Goal: Find specific page/section: Find specific page/section

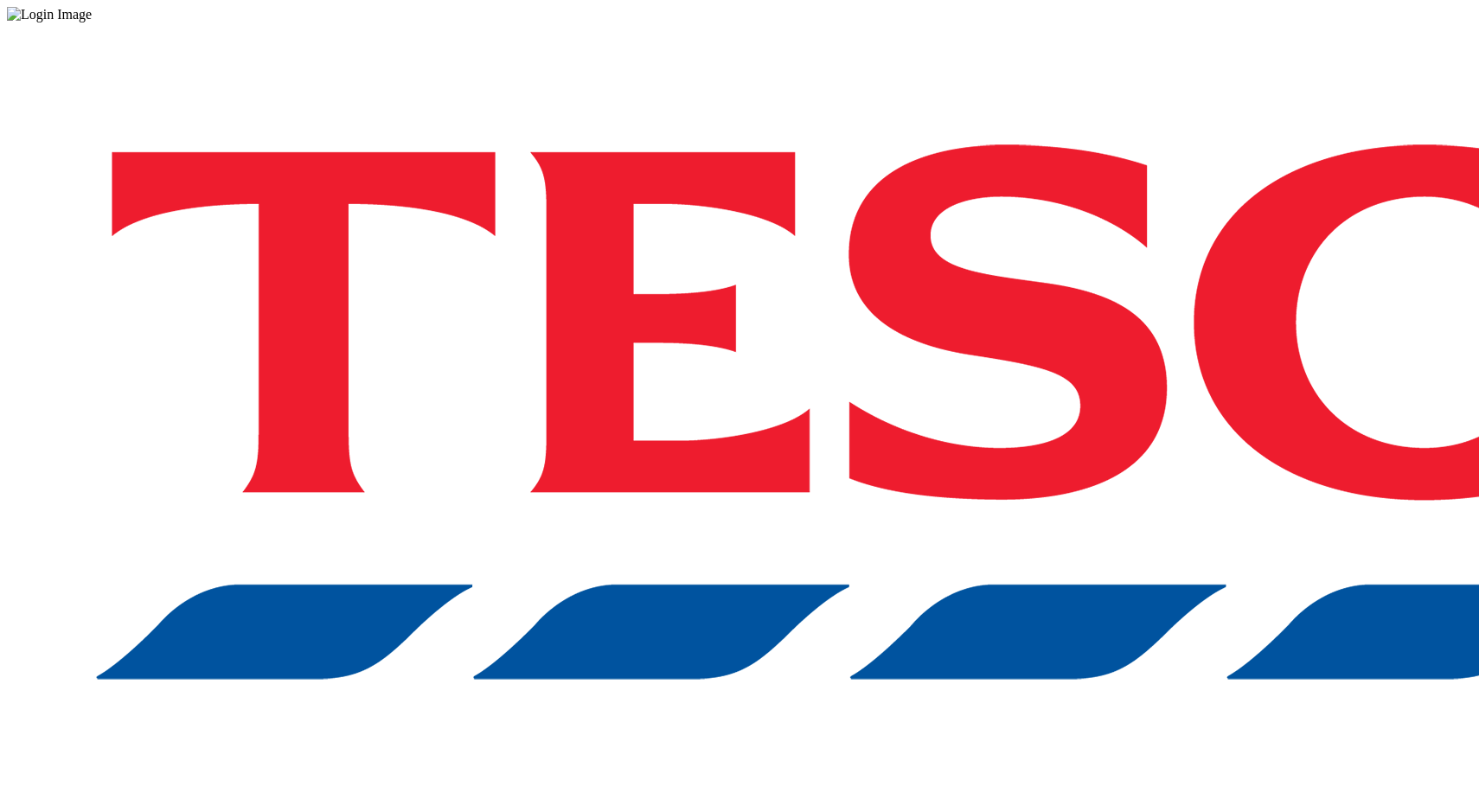
click at [1056, 435] on div "Log in to the Spectra’s dashboard using [PERSON_NAME]’s credentials. If you don…" at bounding box center [740, 452] width 1465 height 859
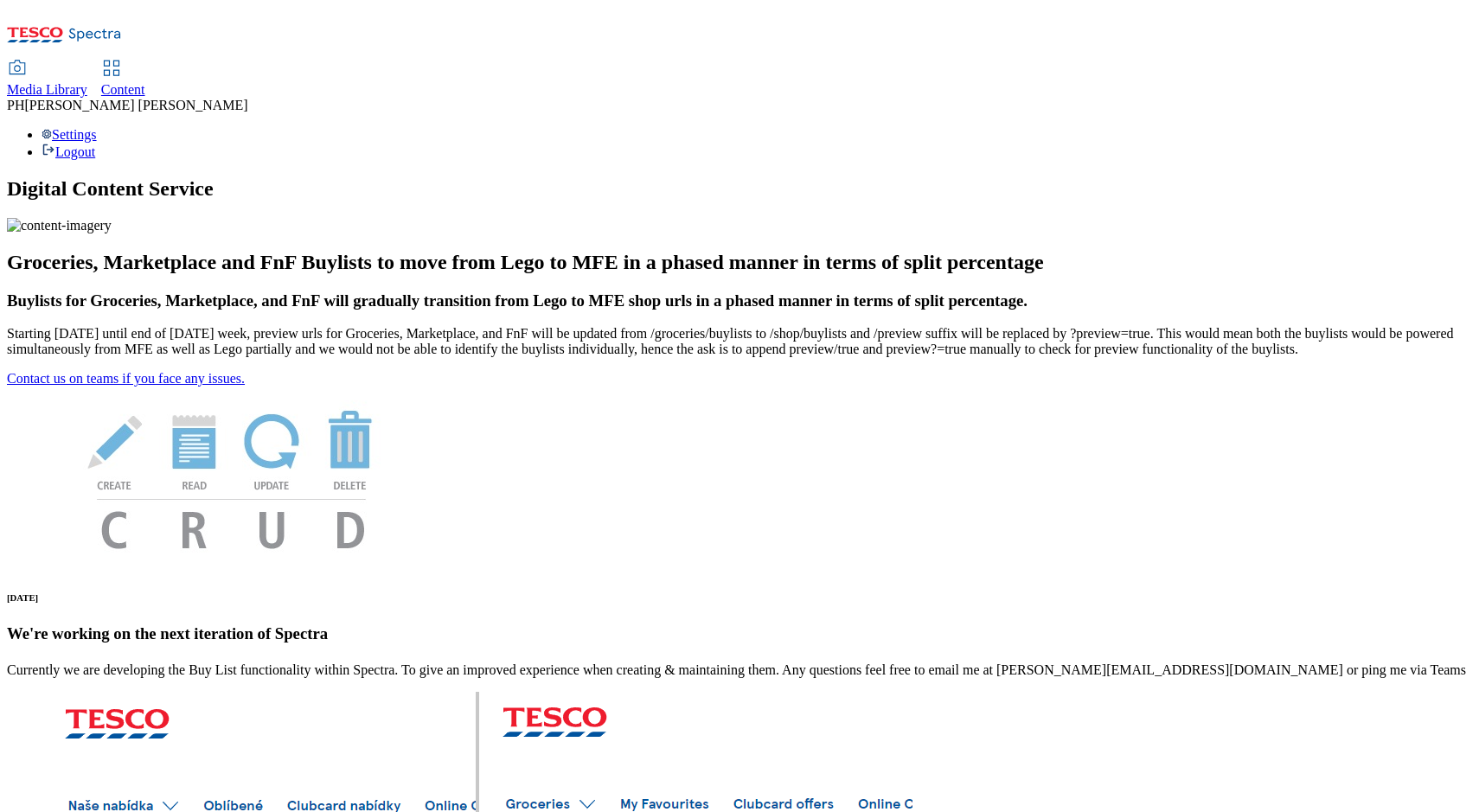
click at [145, 61] on link "Content" at bounding box center [123, 78] width 45 height 36
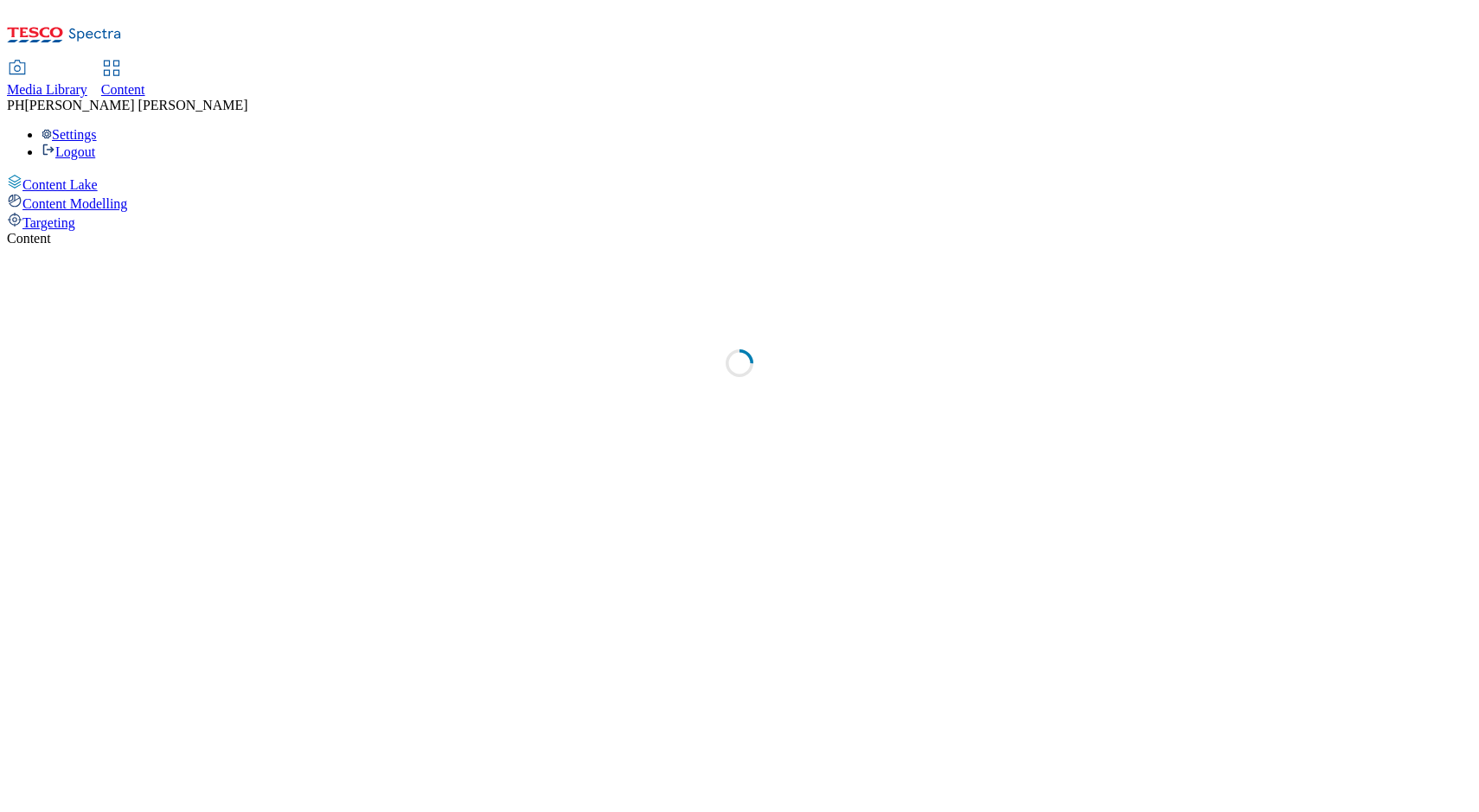
select select "ghs-uk"
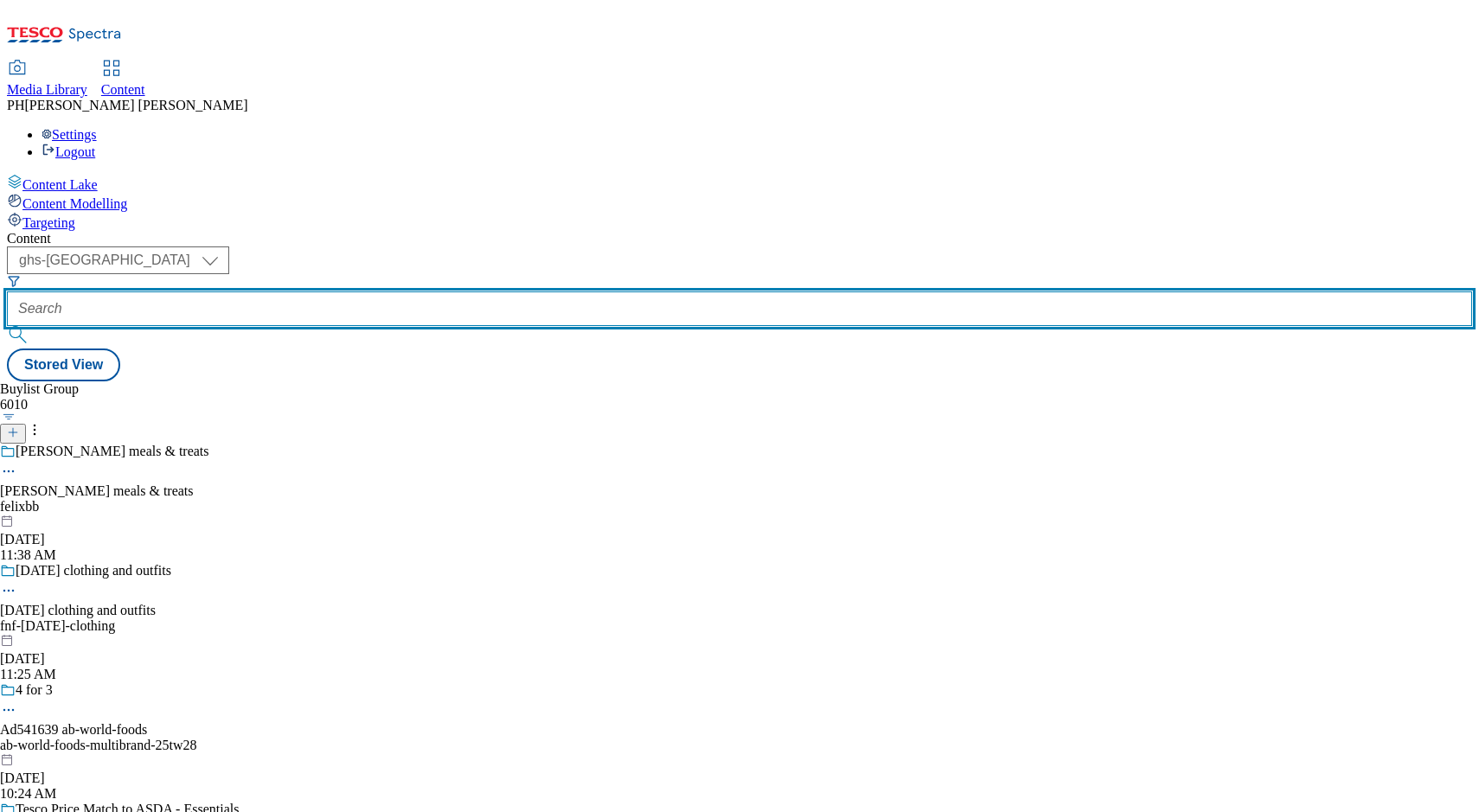
click at [406, 292] on input "text" at bounding box center [740, 309] width 1465 height 35
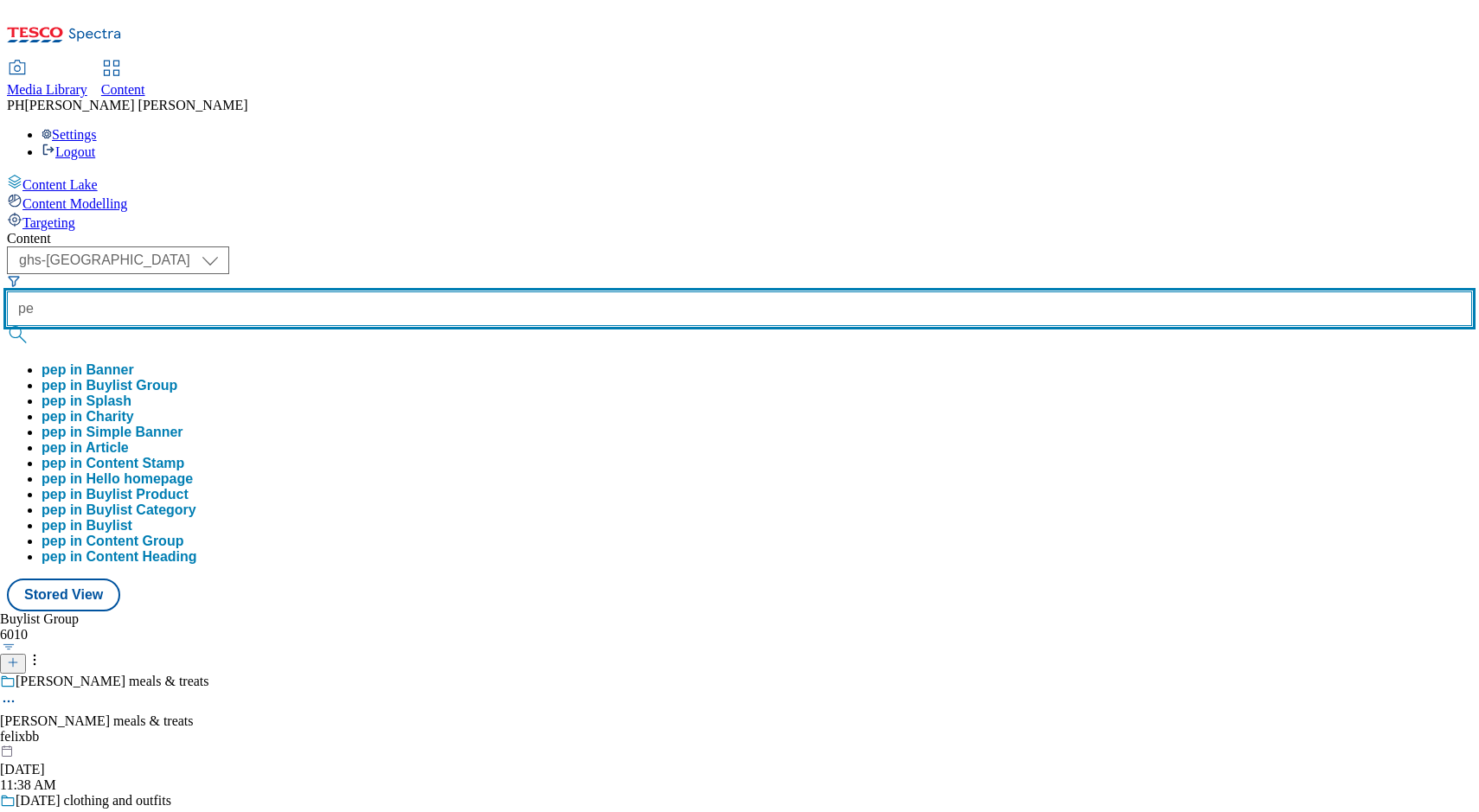
type input "p"
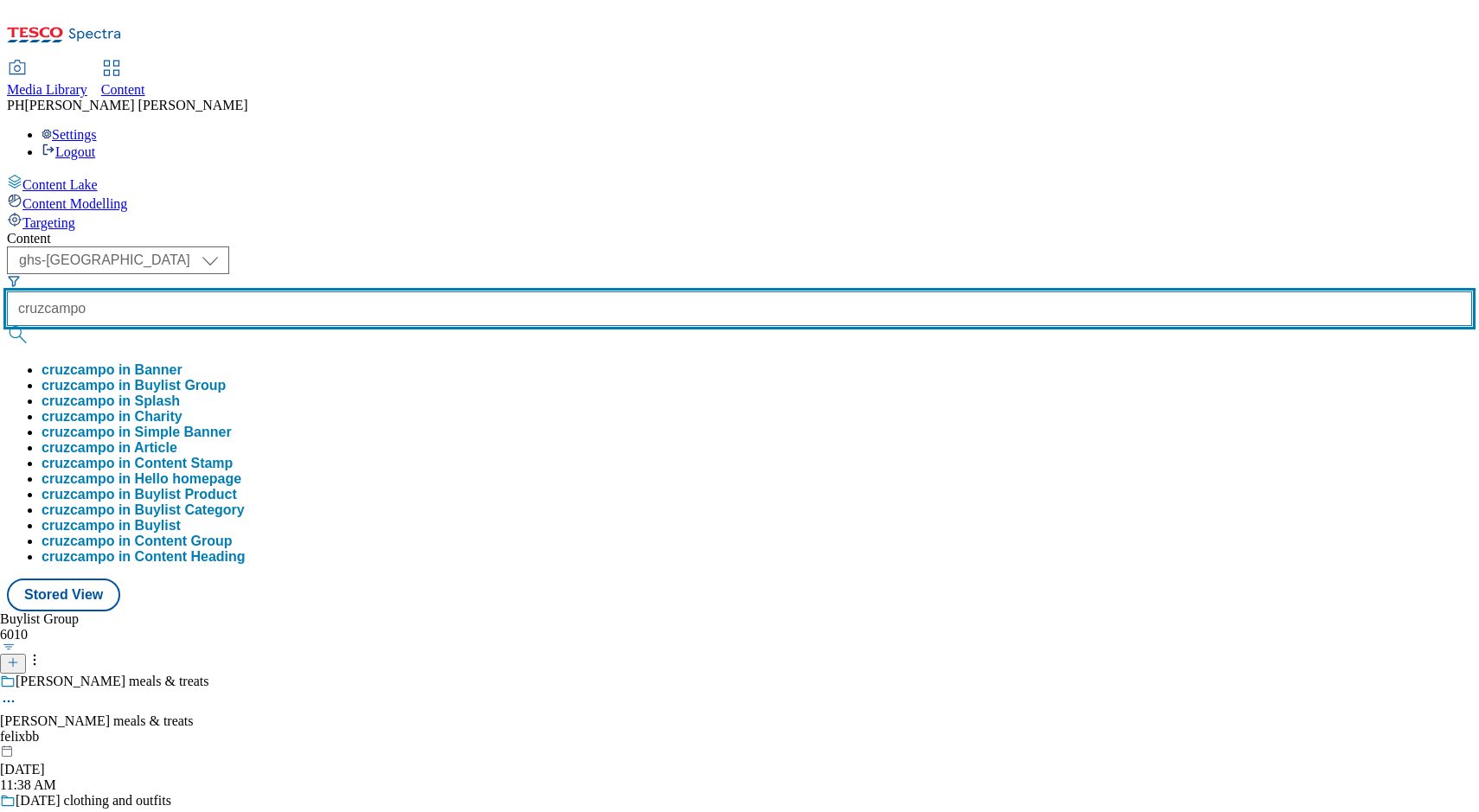
type input "cruzcampo"
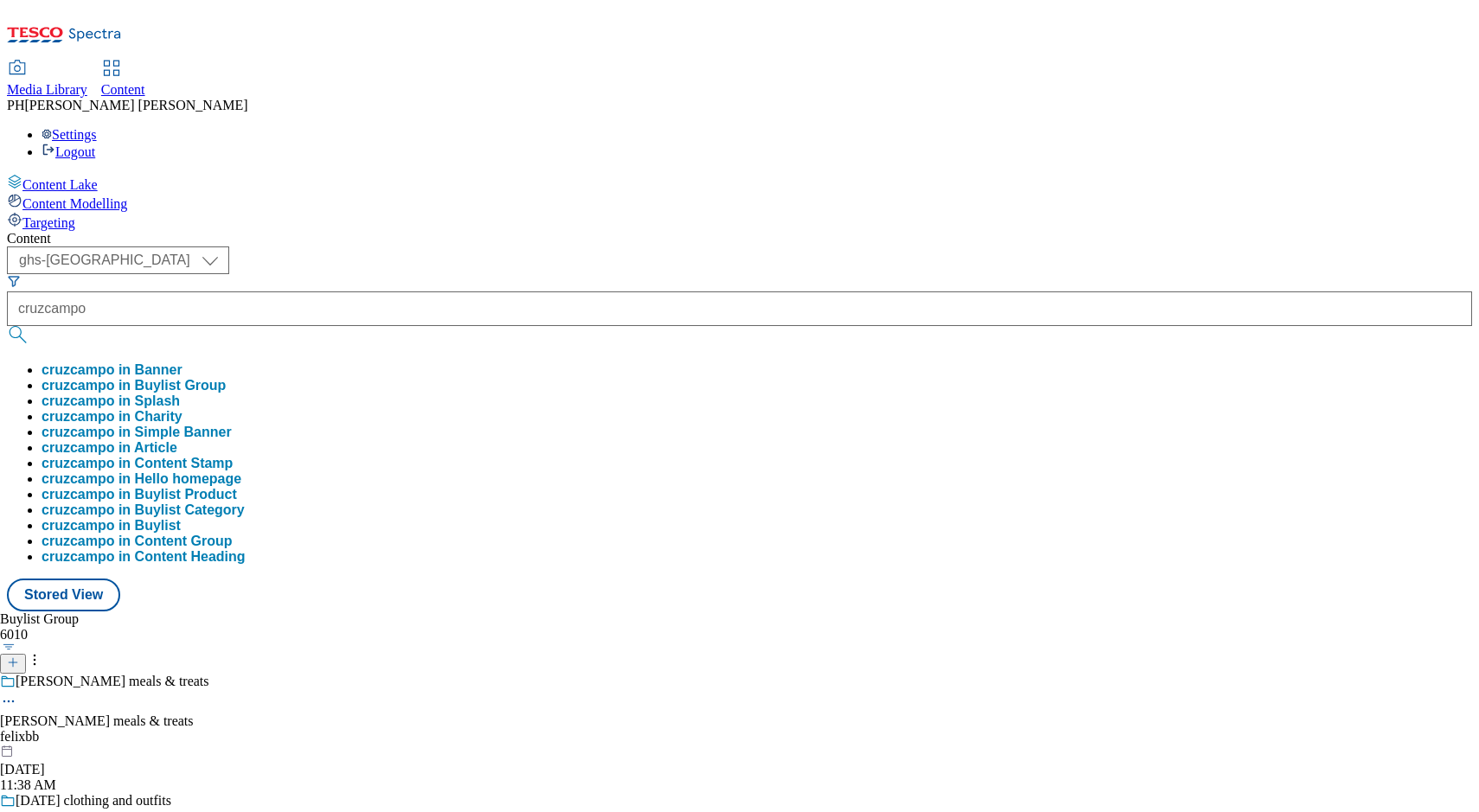
click at [226, 378] on button "cruzcampo in Buylist Group" at bounding box center [134, 386] width 184 height 16
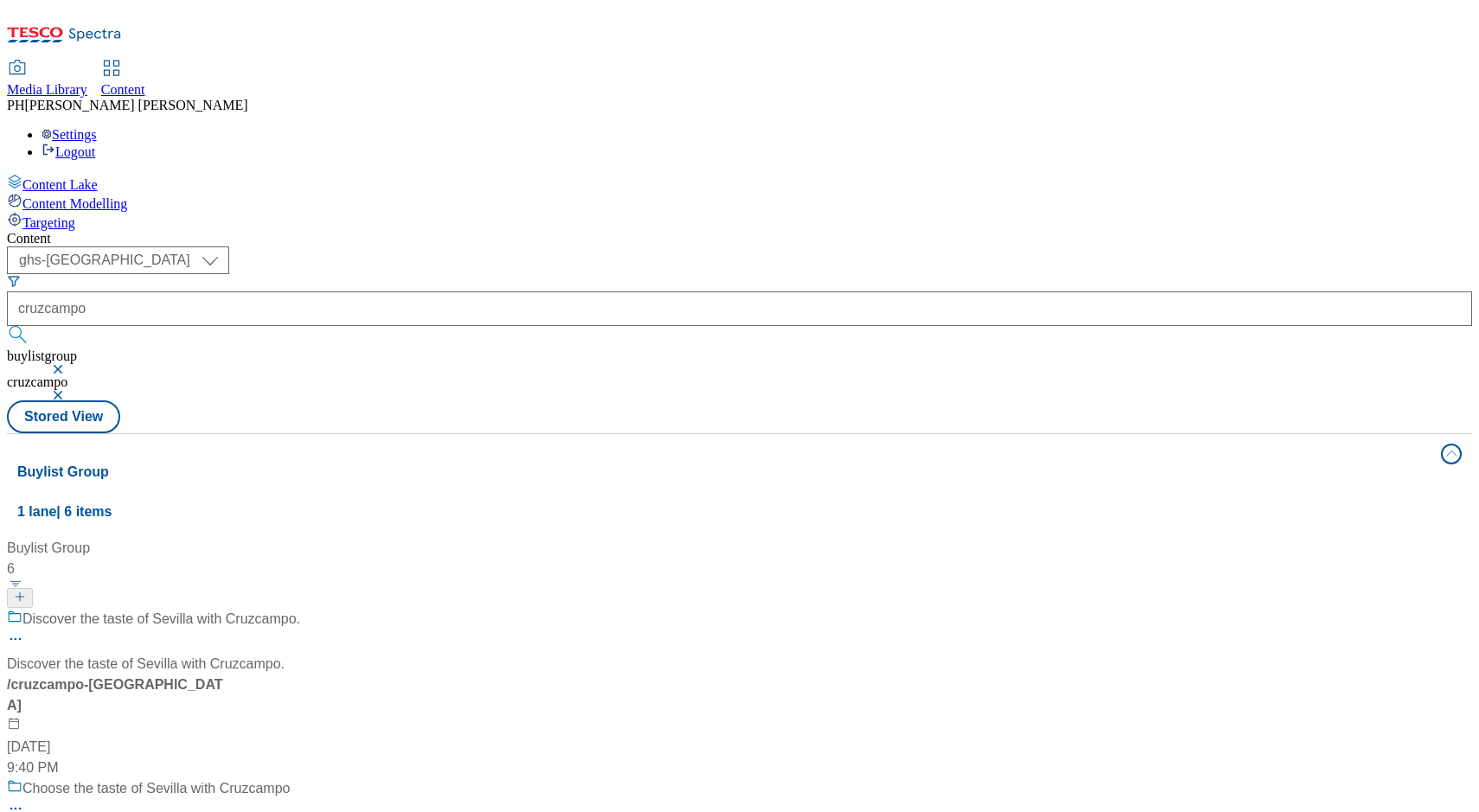
scroll to position [310, 0]
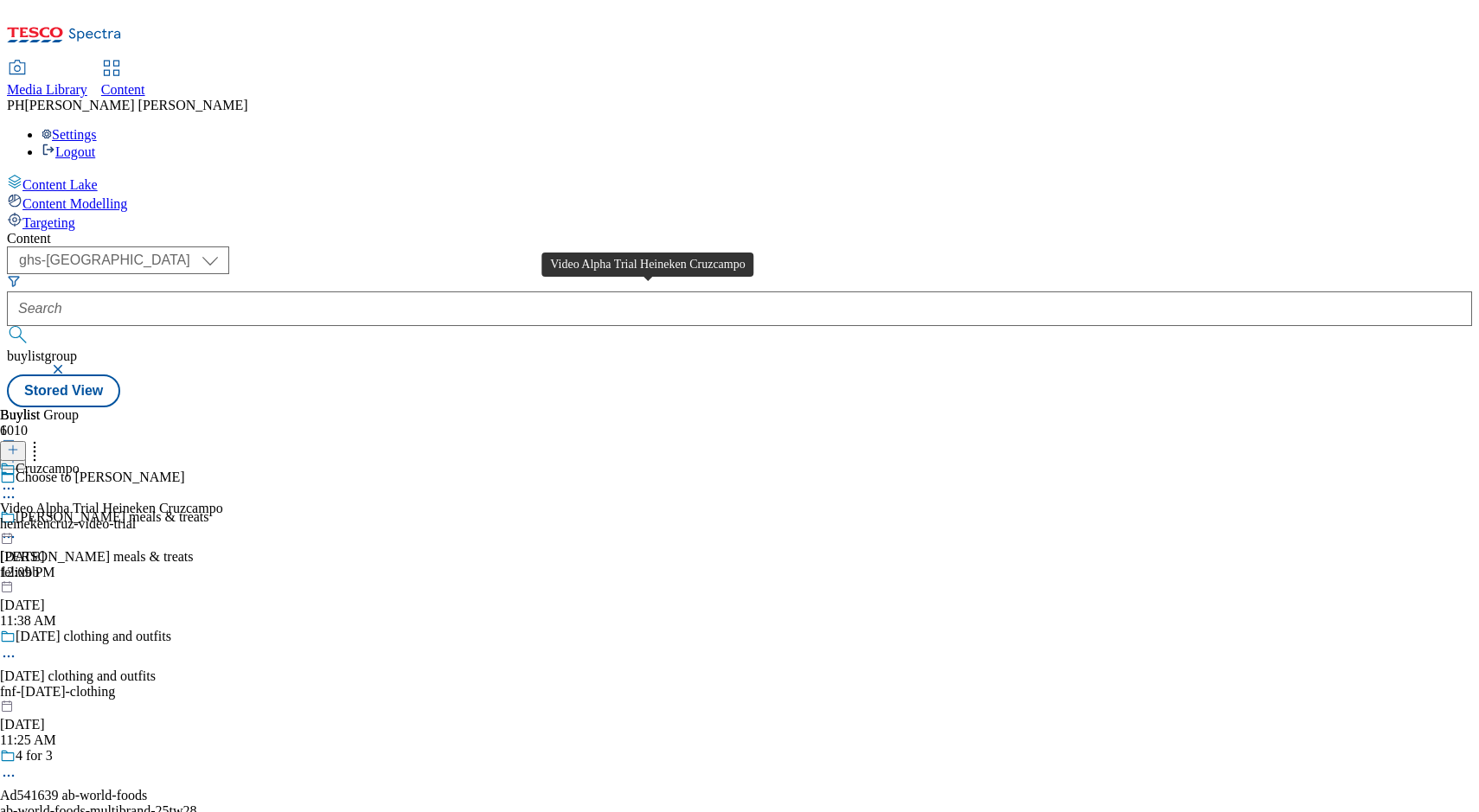
click at [223, 501] on div "Video Alpha Trial Heineken Cruzcampo" at bounding box center [111, 509] width 223 height 16
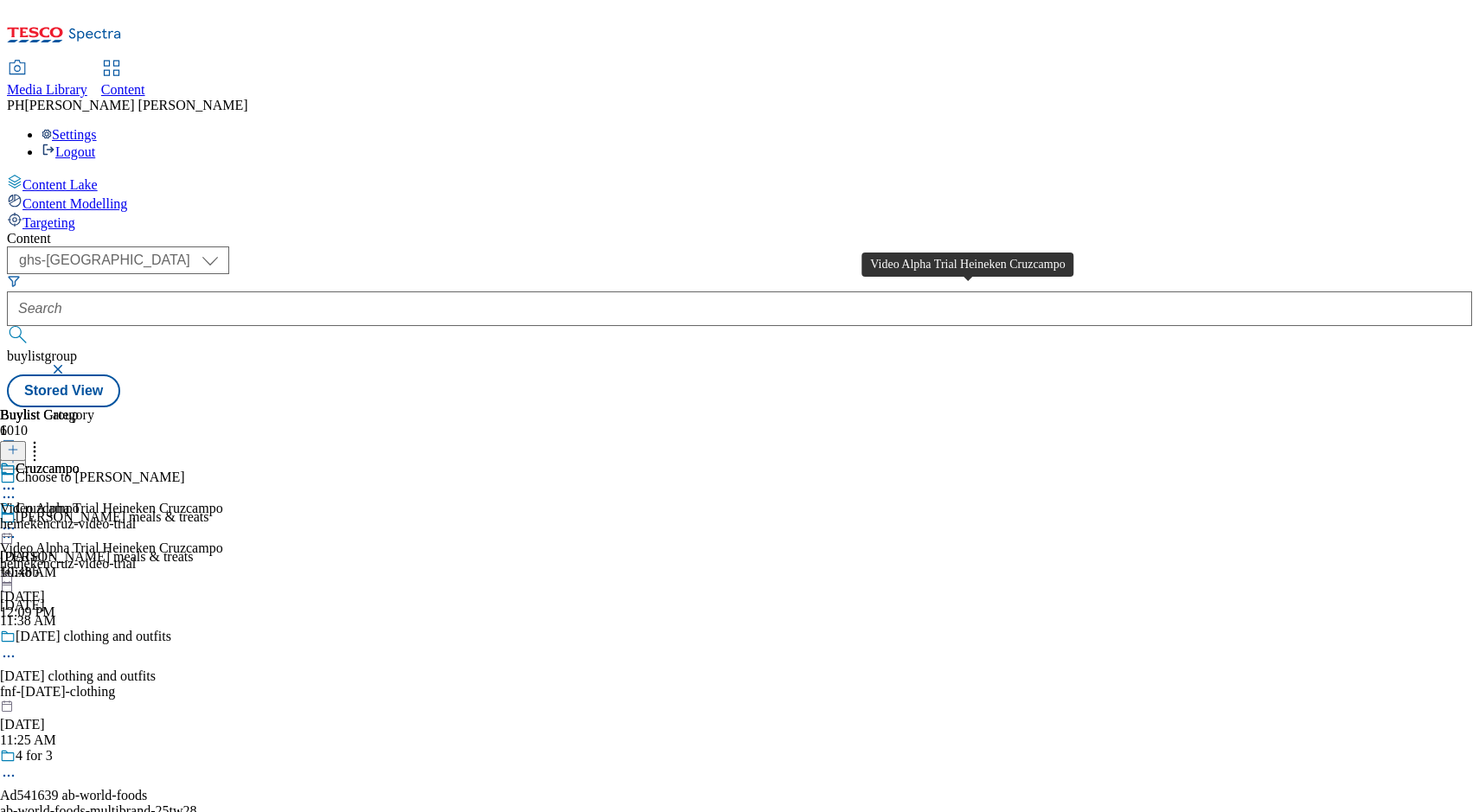
click at [223, 501] on div "Video Alpha Trial Heineken Cruzcampo" at bounding box center [111, 509] width 223 height 16
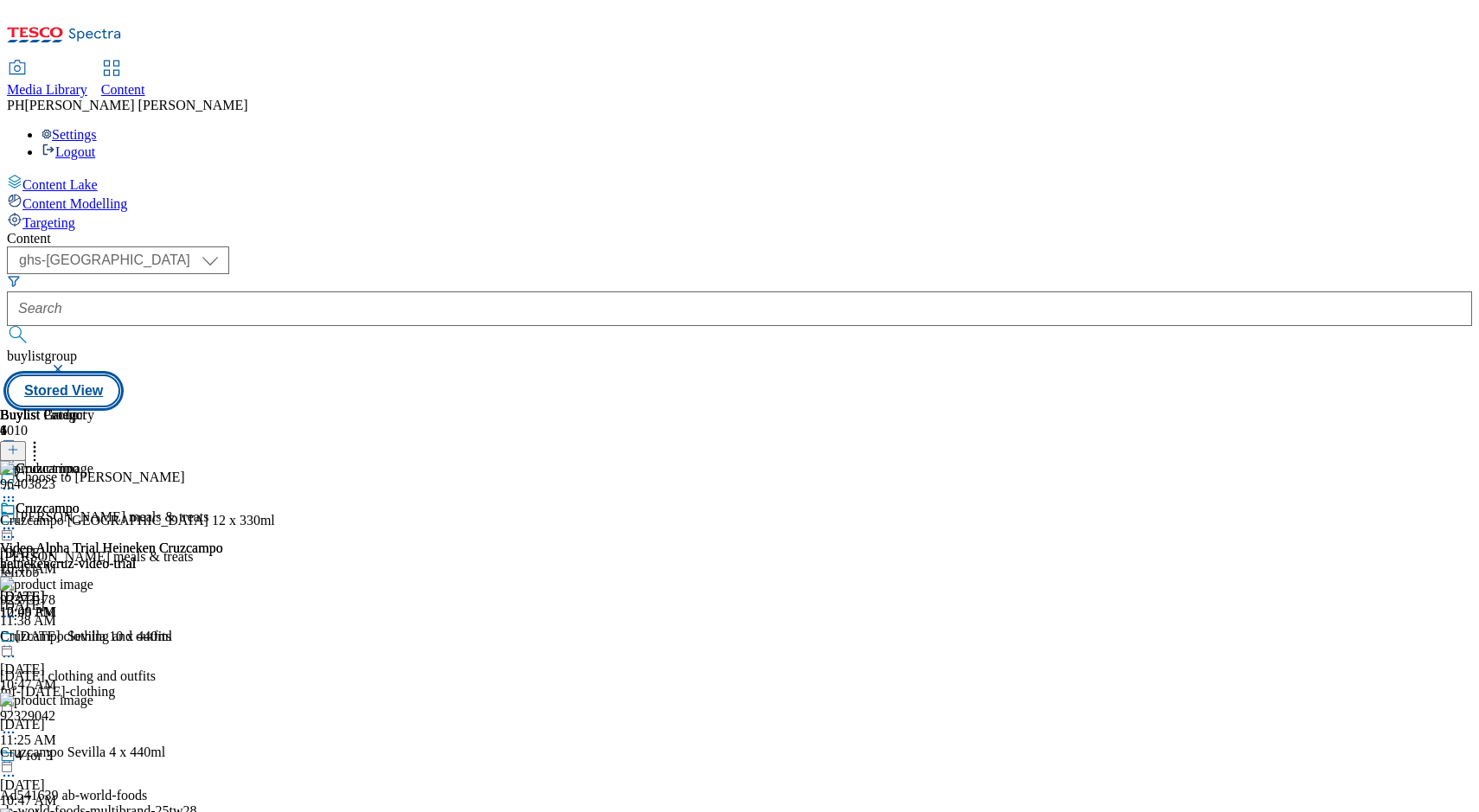
click at [120, 374] on button "Stored View" at bounding box center [63, 390] width 113 height 33
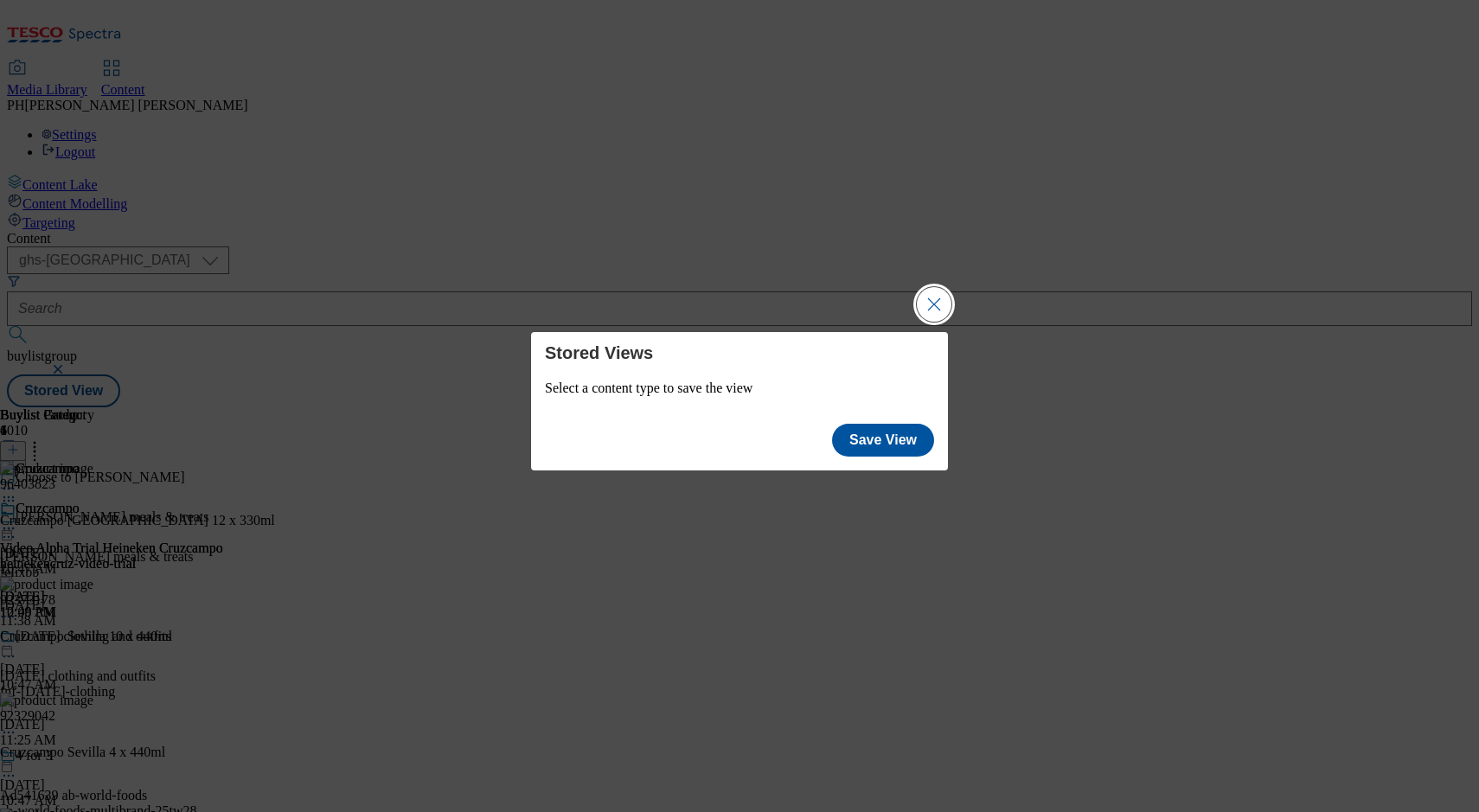
click at [928, 301] on button "Close Modal" at bounding box center [934, 304] width 35 height 35
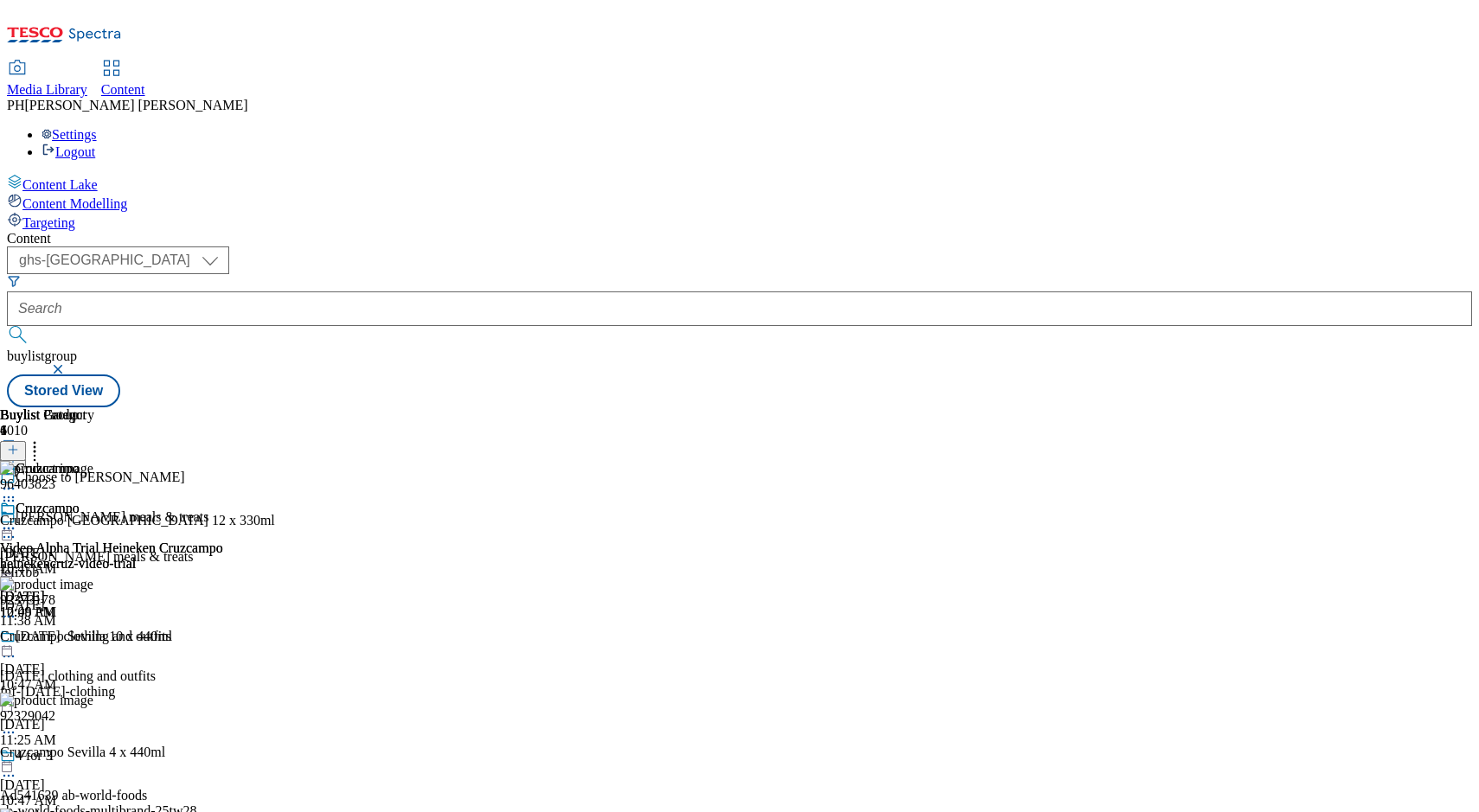
click at [74, 197] on span "Content Modelling" at bounding box center [75, 203] width 105 height 15
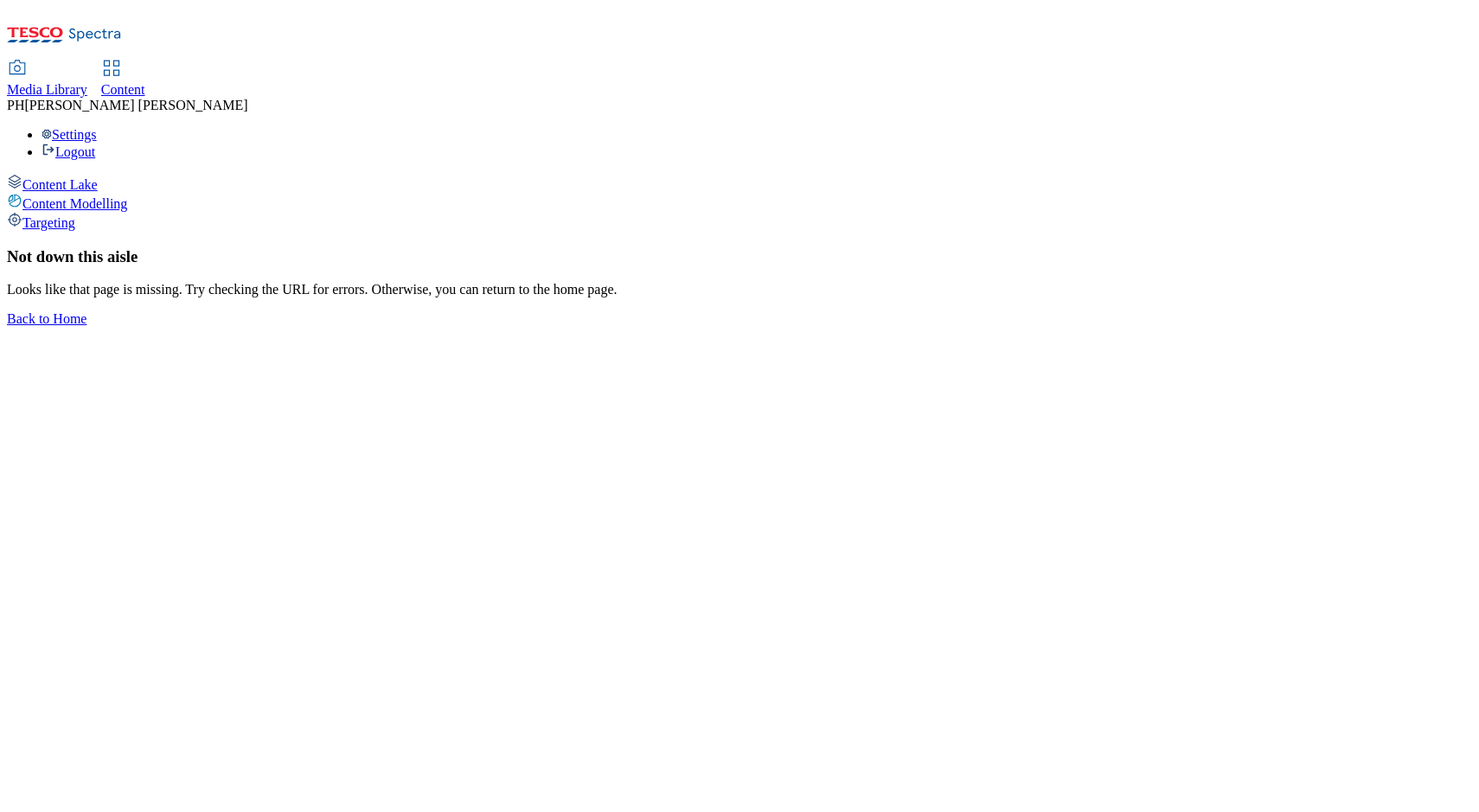
click at [98, 177] on span "Content Lake" at bounding box center [60, 184] width 76 height 15
select select "ghs-uk"
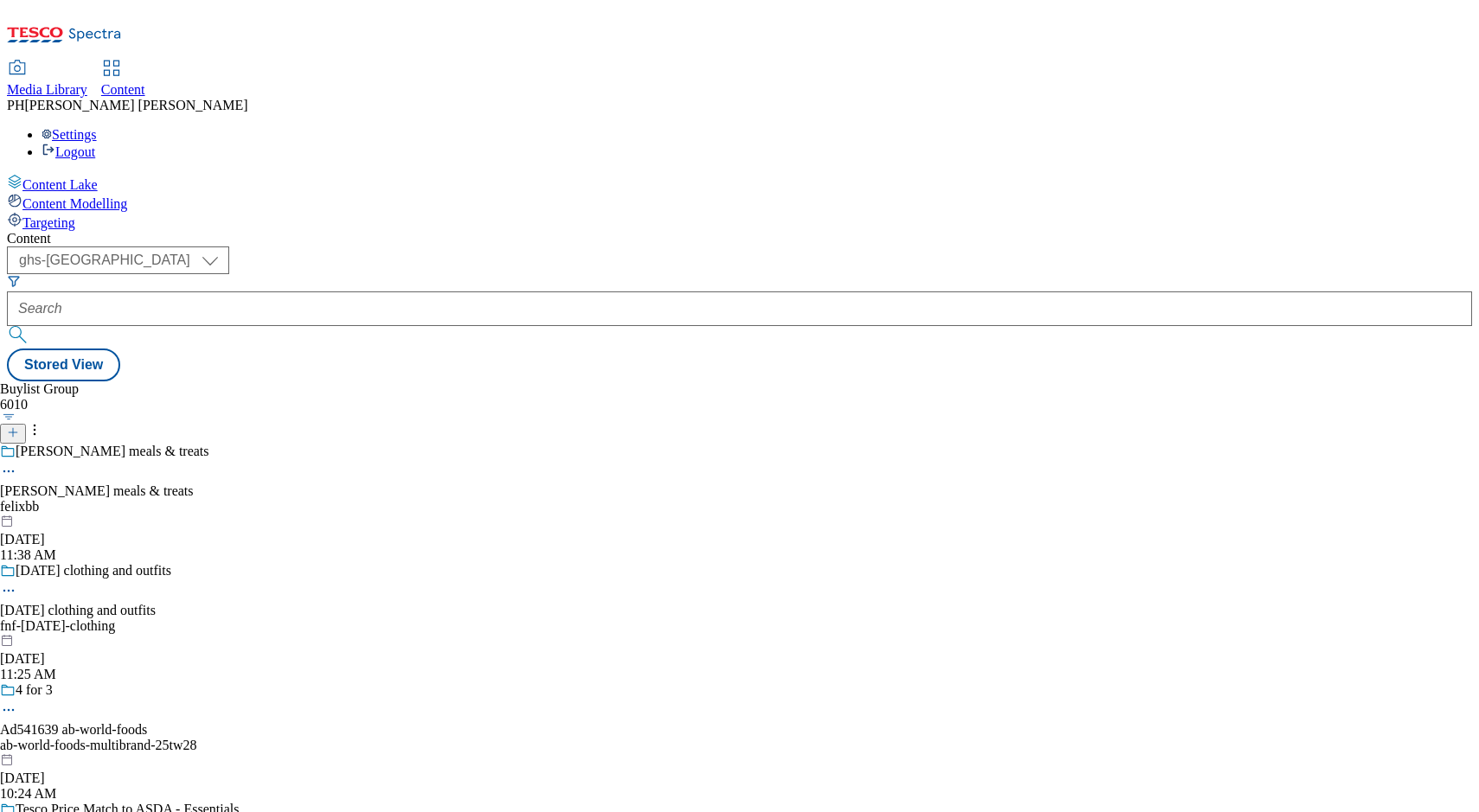
click at [107, 197] on span "Content Modelling" at bounding box center [75, 203] width 105 height 15
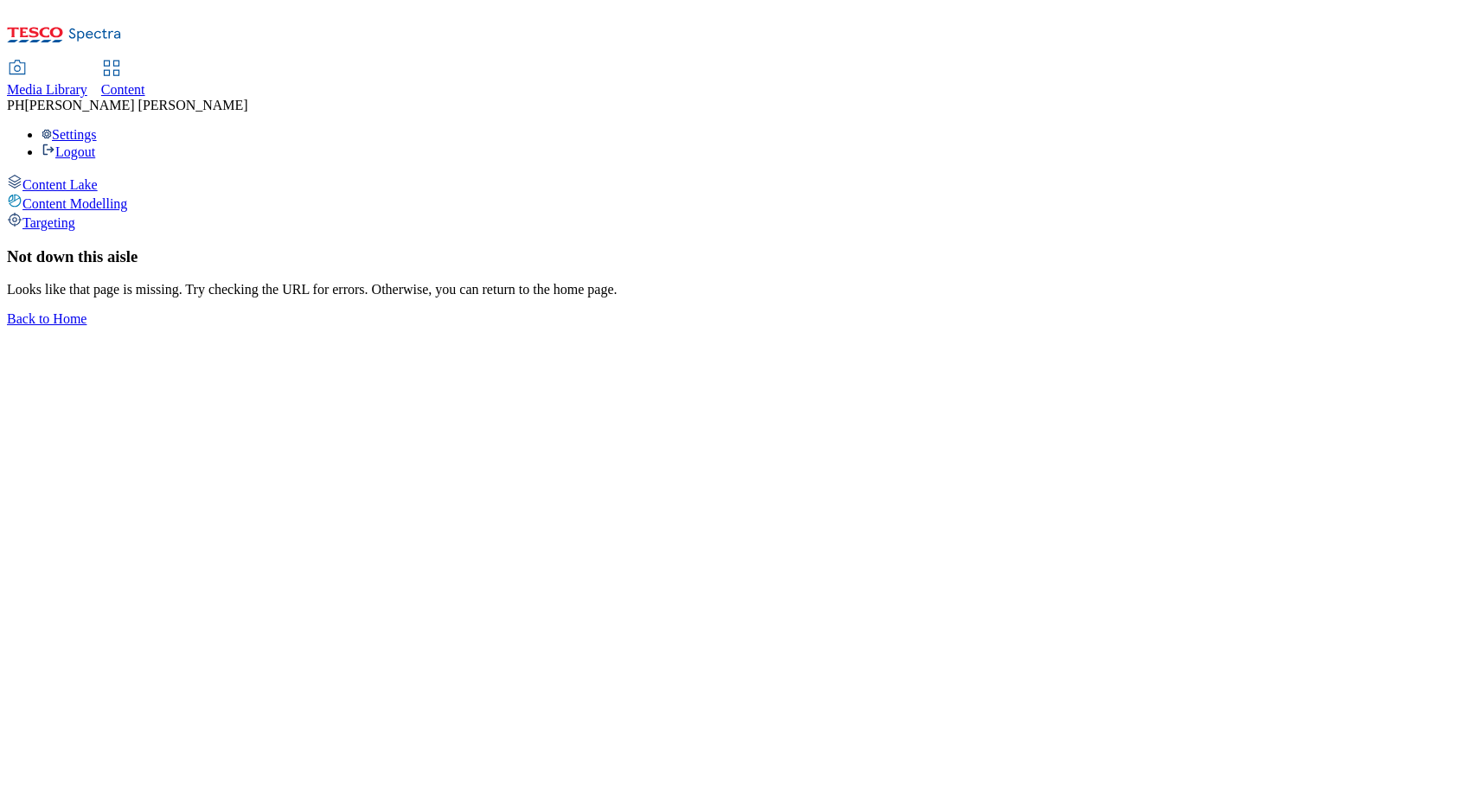
click at [98, 177] on span "Content Lake" at bounding box center [60, 184] width 76 height 15
select select "ghs-uk"
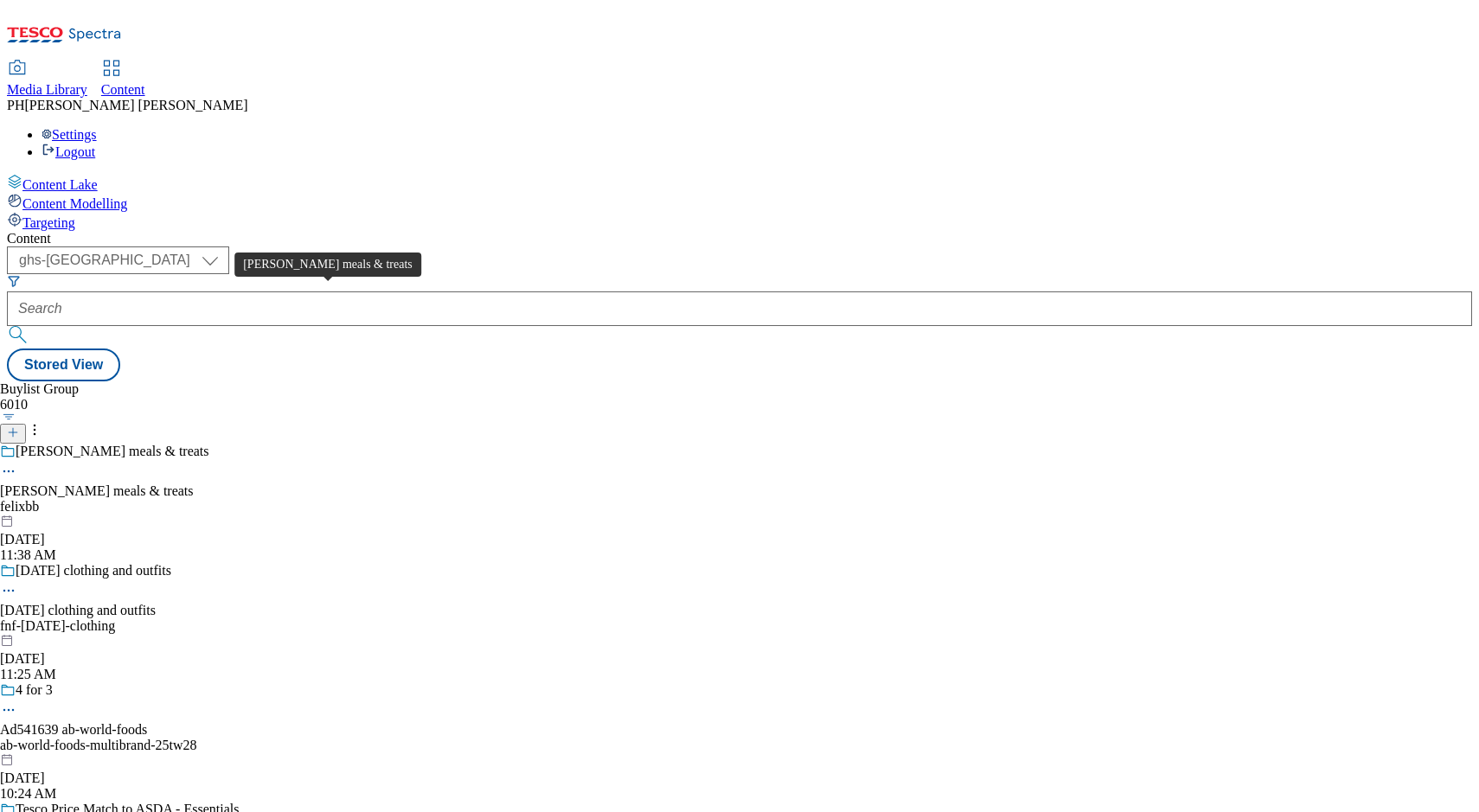
click at [194, 484] on div "Felix meals & treats" at bounding box center [97, 491] width 194 height 16
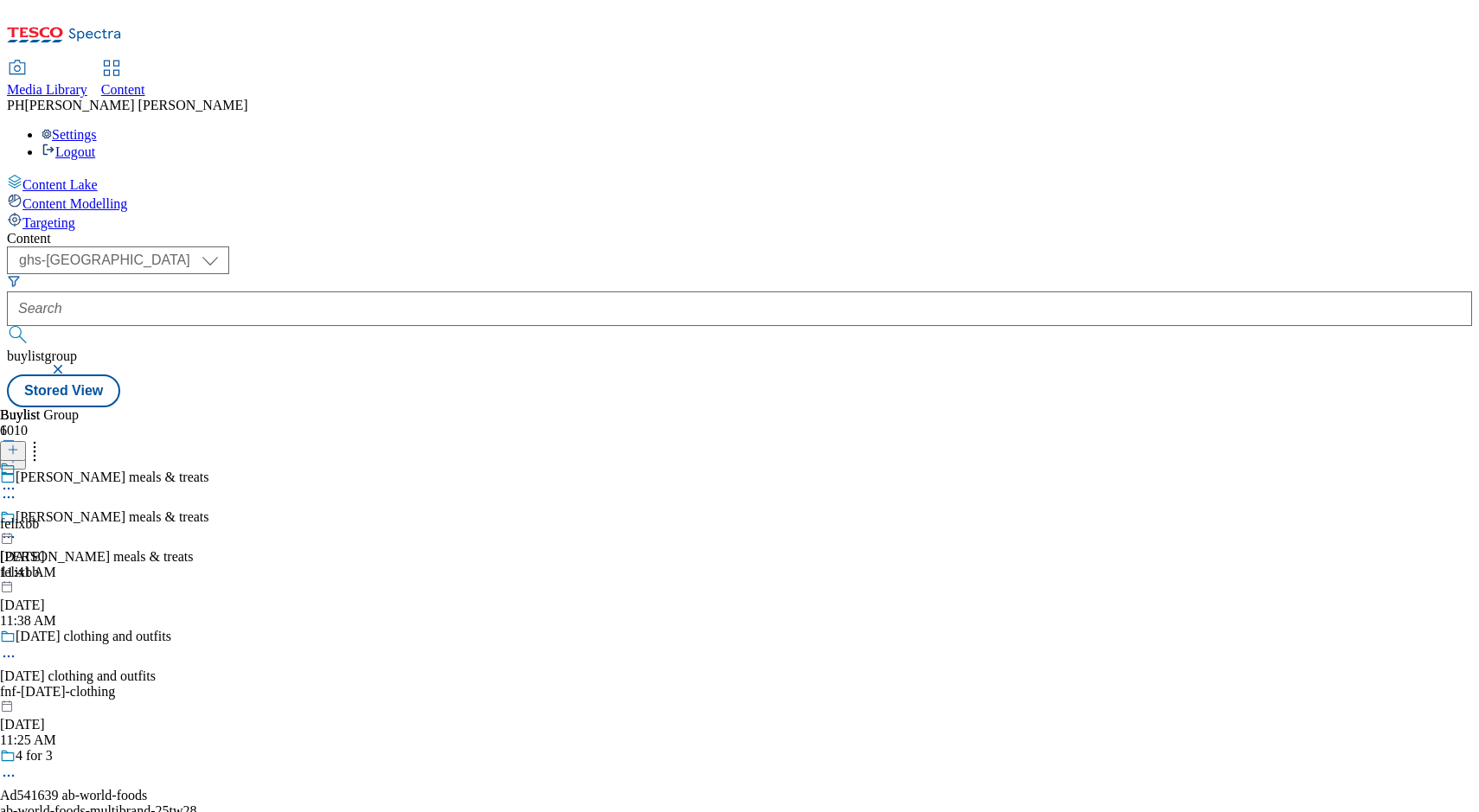
click at [123, 197] on span "Content Modelling" at bounding box center [75, 203] width 105 height 15
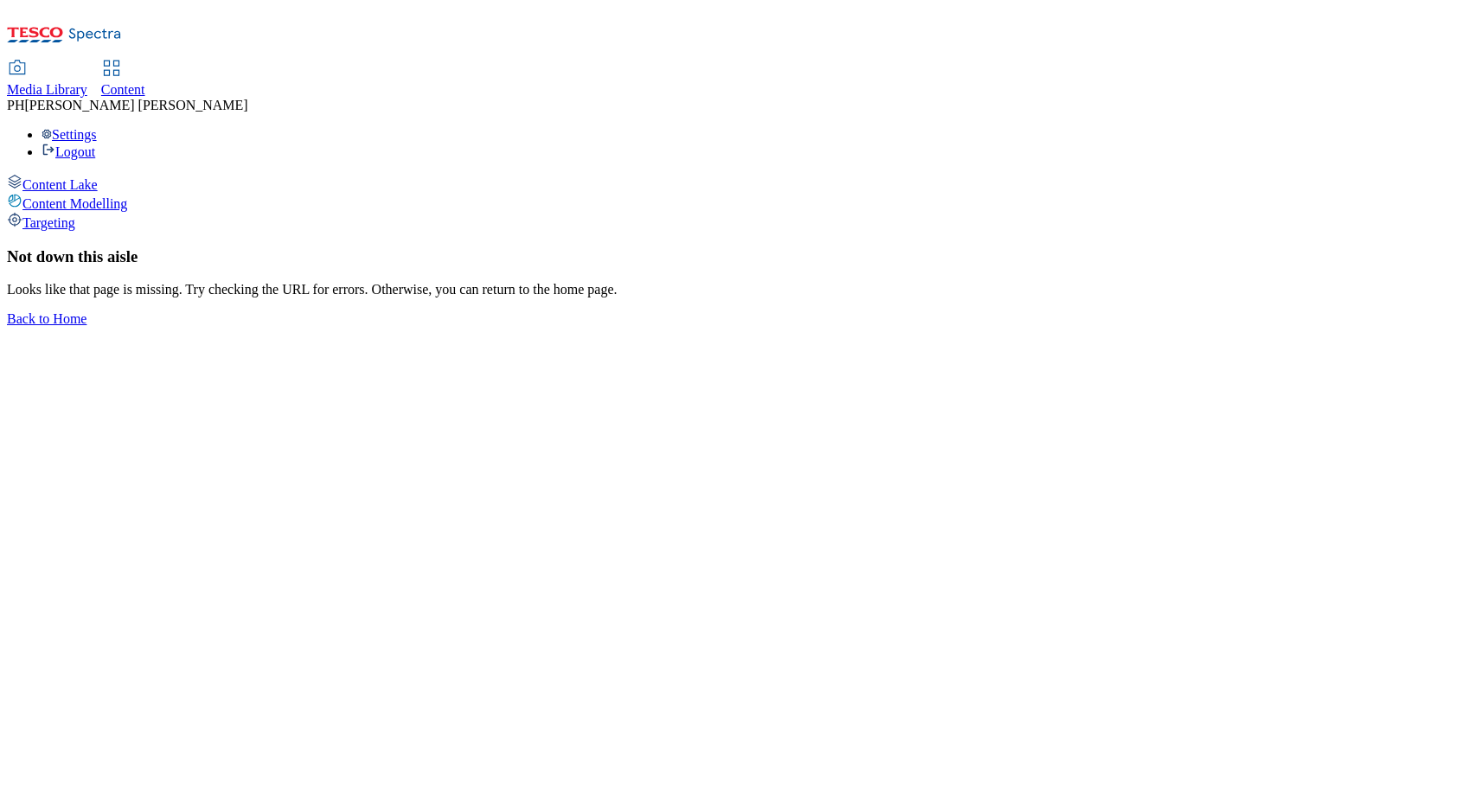
click at [98, 177] on span "Content Lake" at bounding box center [60, 184] width 76 height 15
select select "ghs-uk"
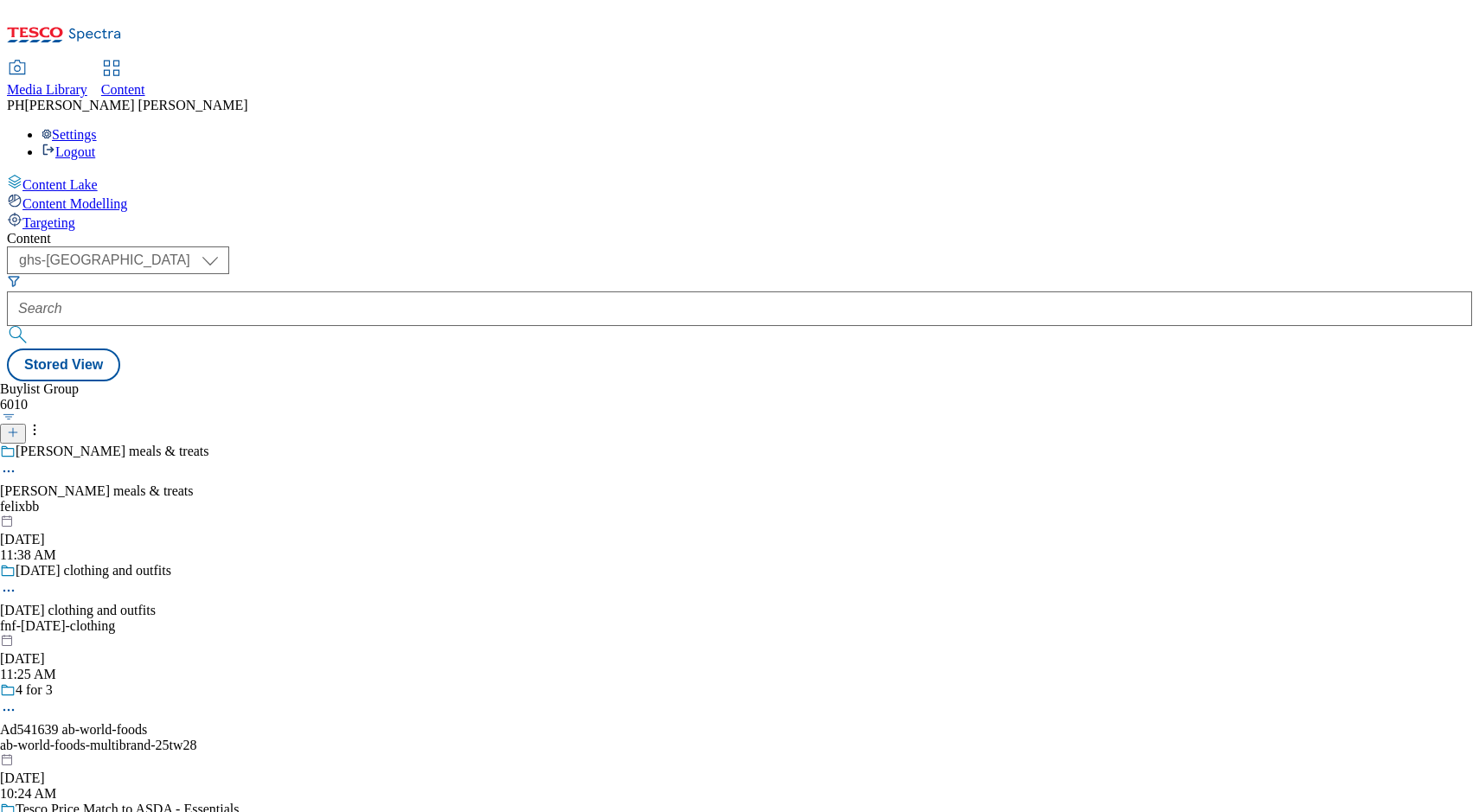
click at [98, 177] on span "Content Lake" at bounding box center [60, 184] width 76 height 15
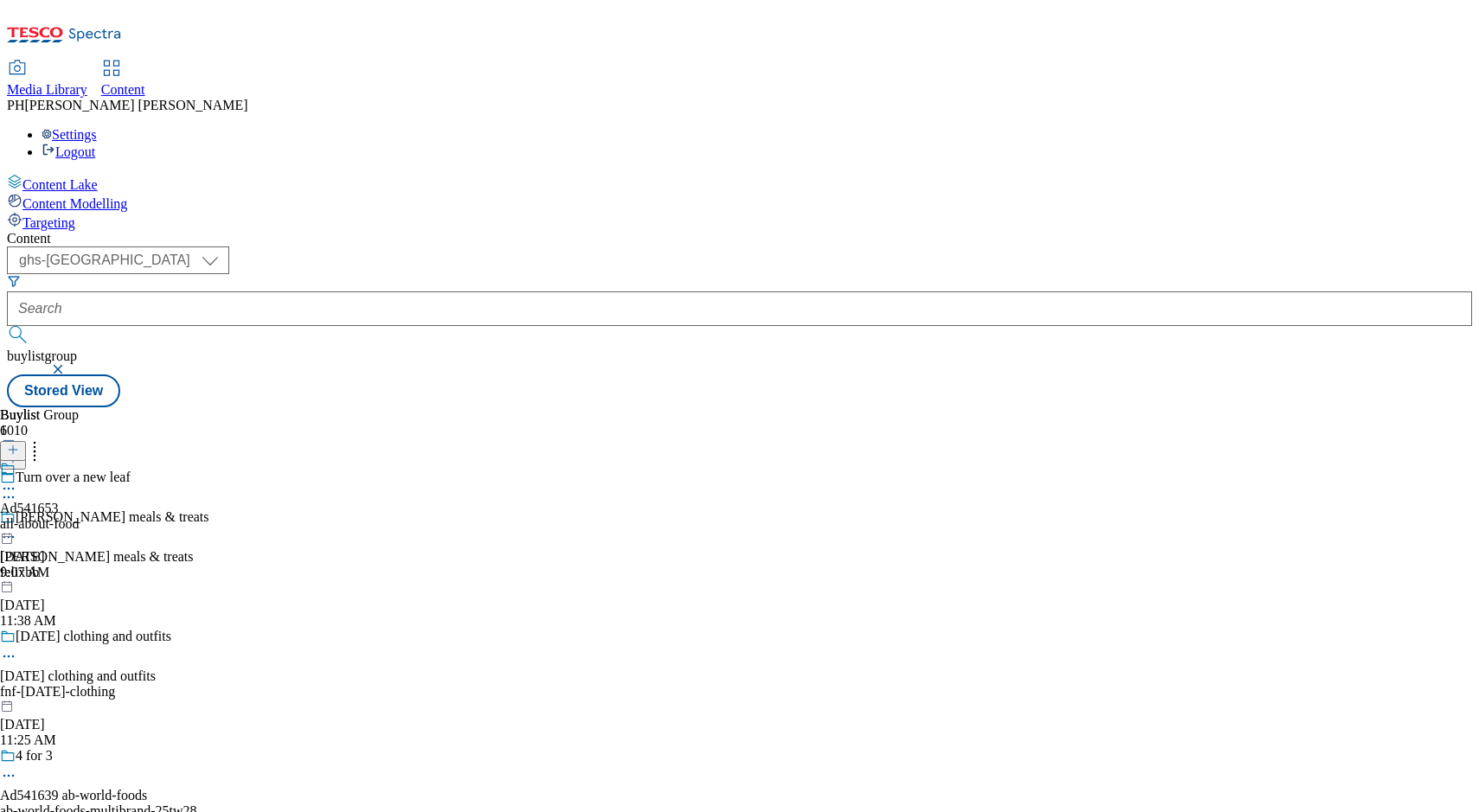
click at [79, 516] on div "all-about-food" at bounding box center [40, 524] width 79 height 16
click at [59, 501] on div "Ad541653" at bounding box center [29, 509] width 59 height 16
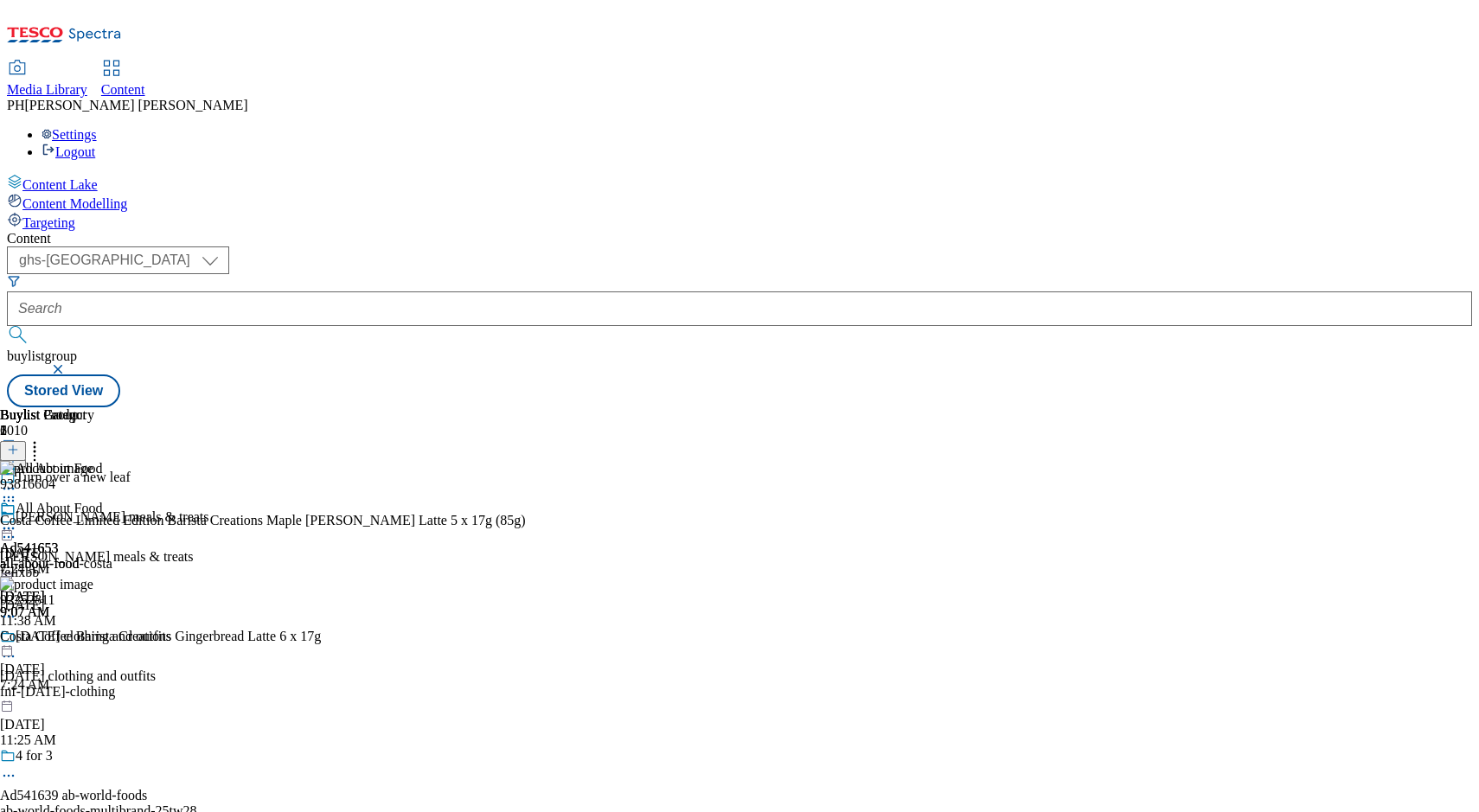
click at [17, 488] on icon at bounding box center [9, 497] width 17 height 17
click at [79, 591] on div "Ad541653 all-about-food Aug 19, 2025 9:07 AM" at bounding box center [40, 560] width 79 height 119
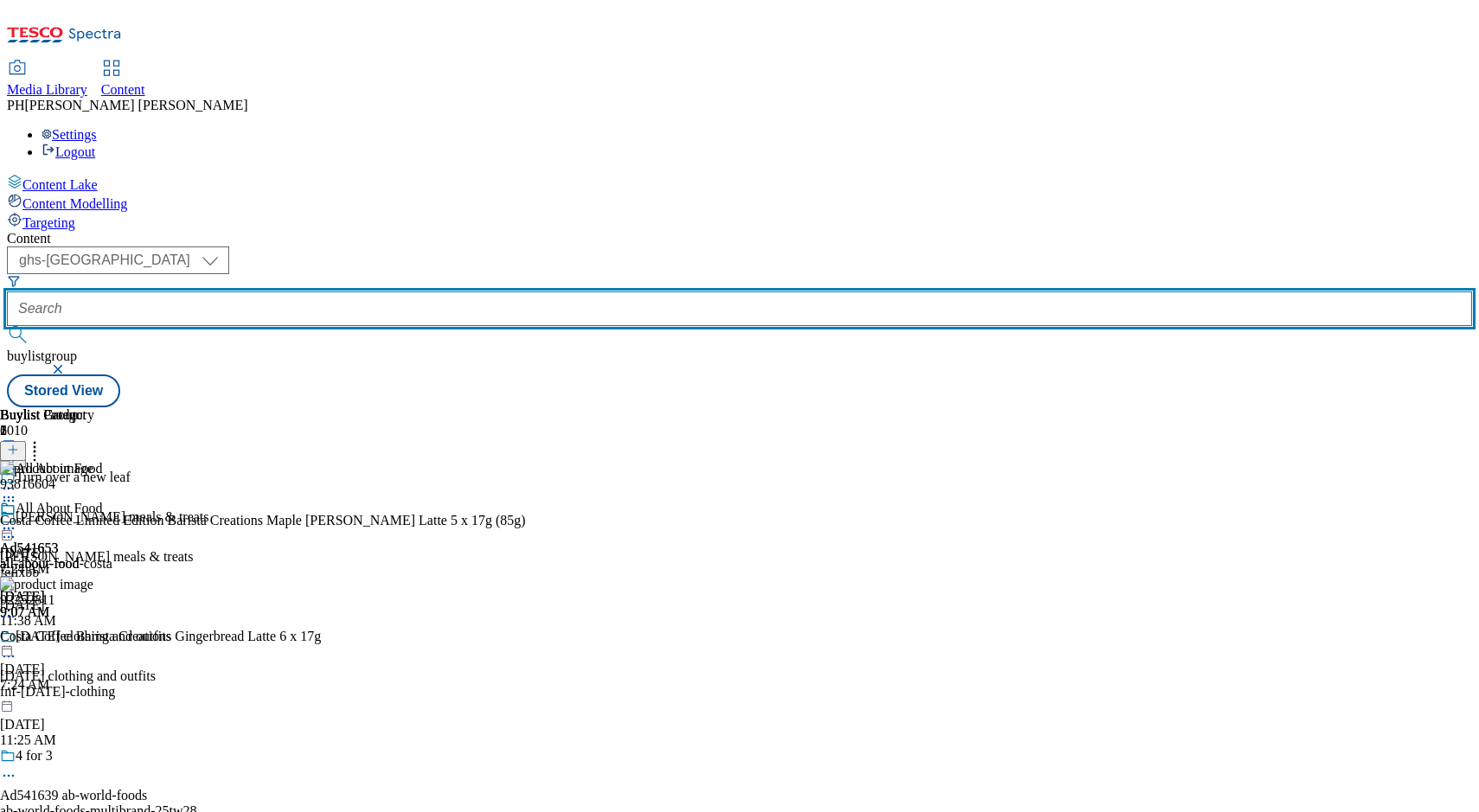
click at [403, 292] on input "text" at bounding box center [740, 309] width 1465 height 35
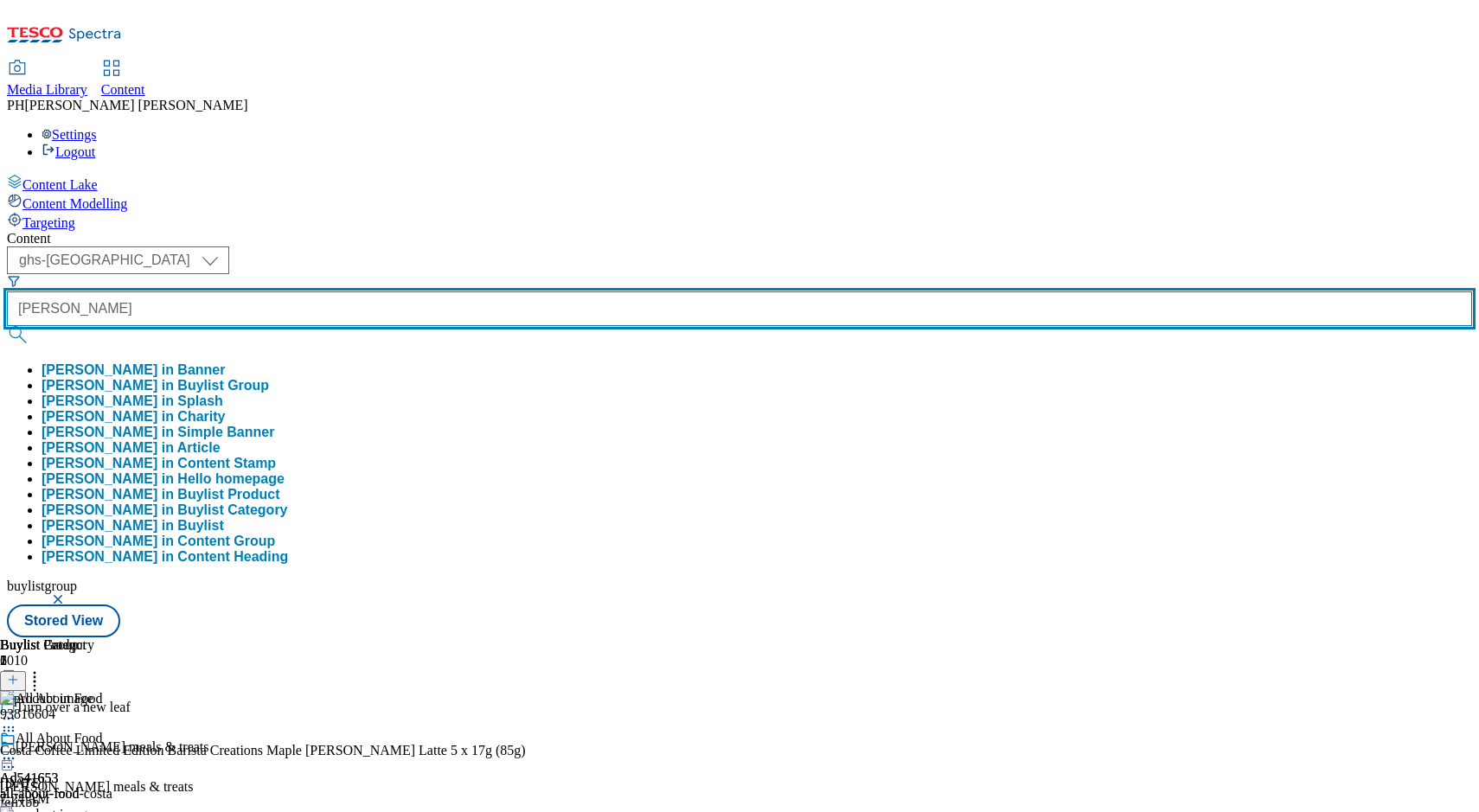
type input "regina"
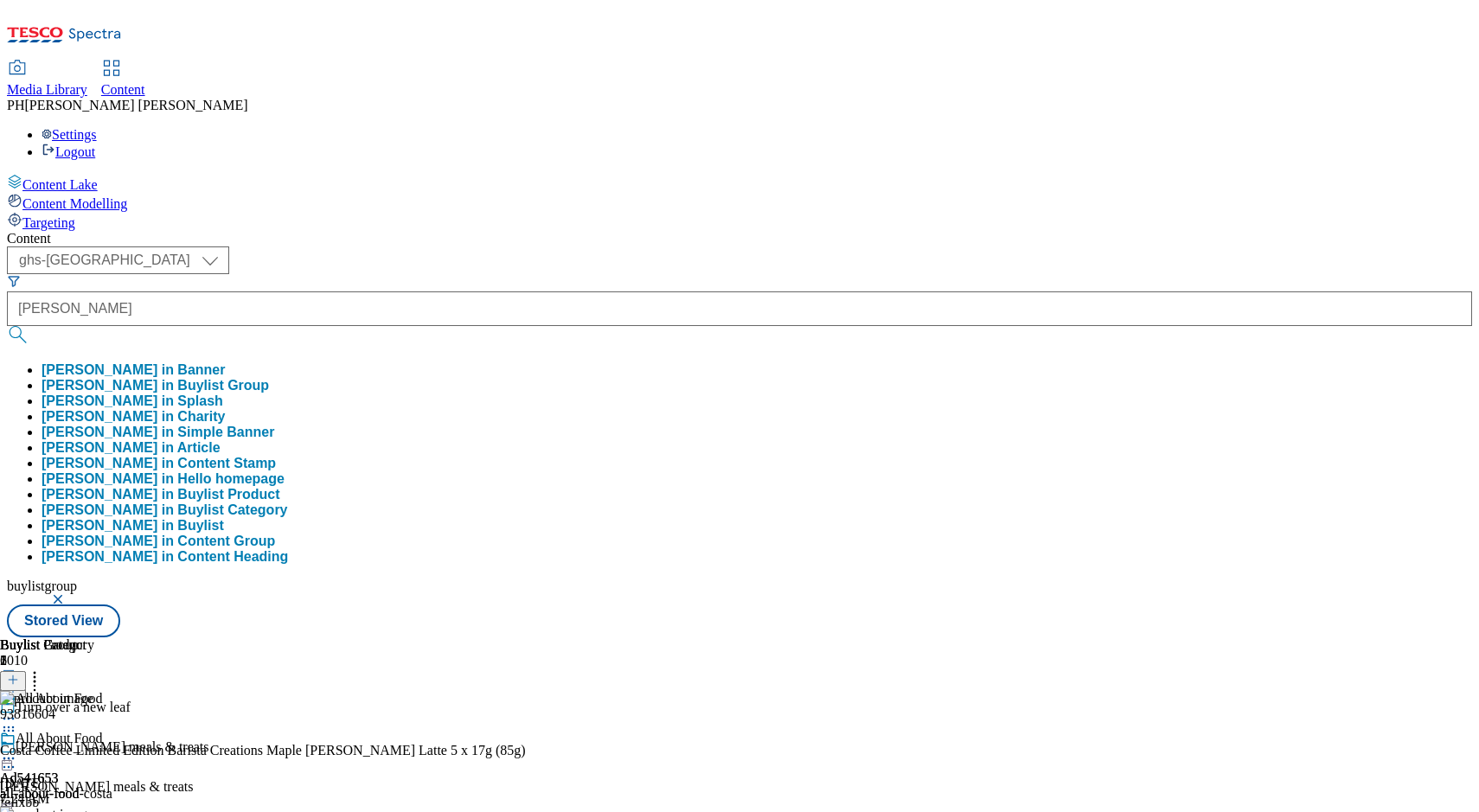
click at [269, 378] on button "regina in Buylist Group" at bounding box center [155, 386] width 228 height 16
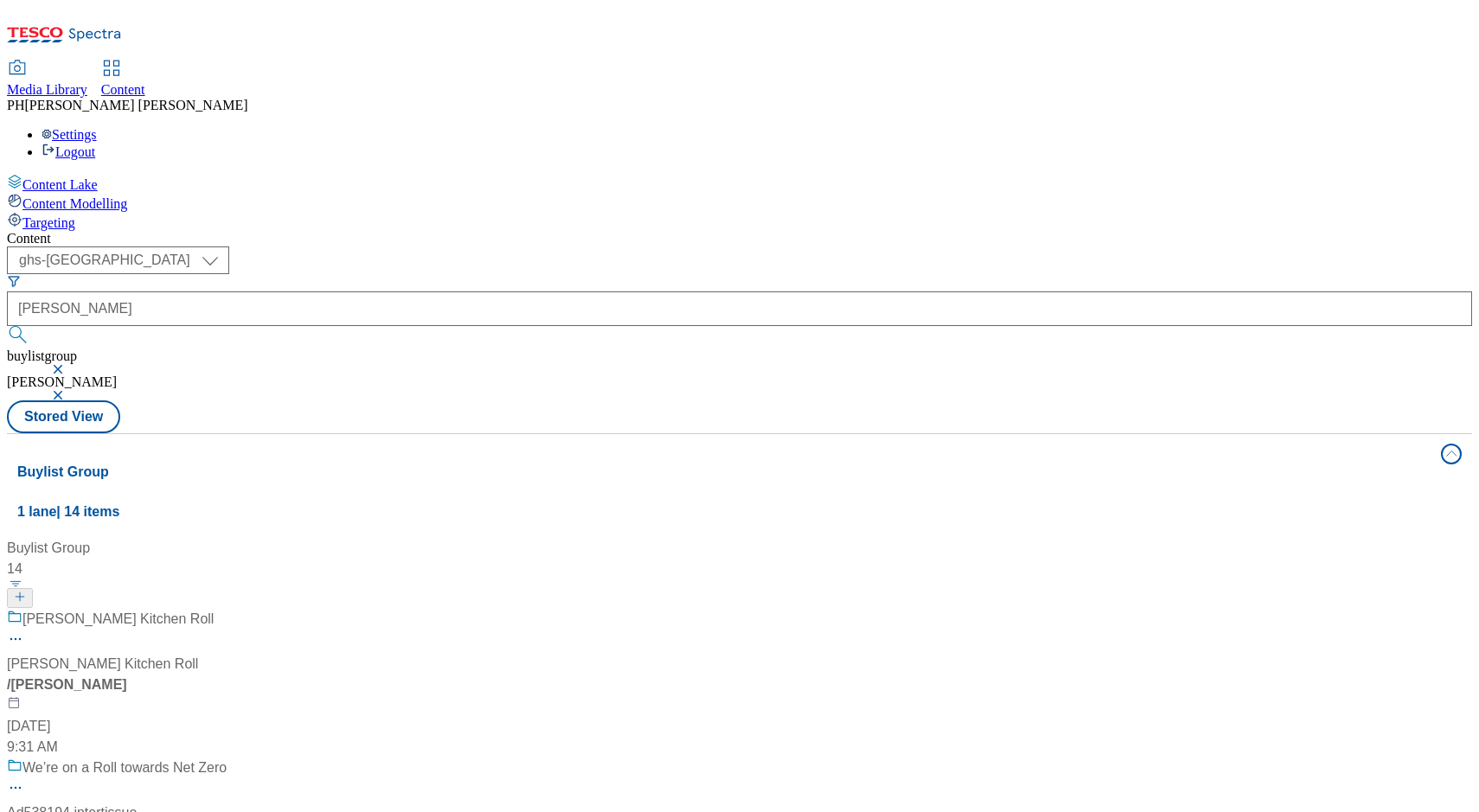
scroll to position [432, 0]
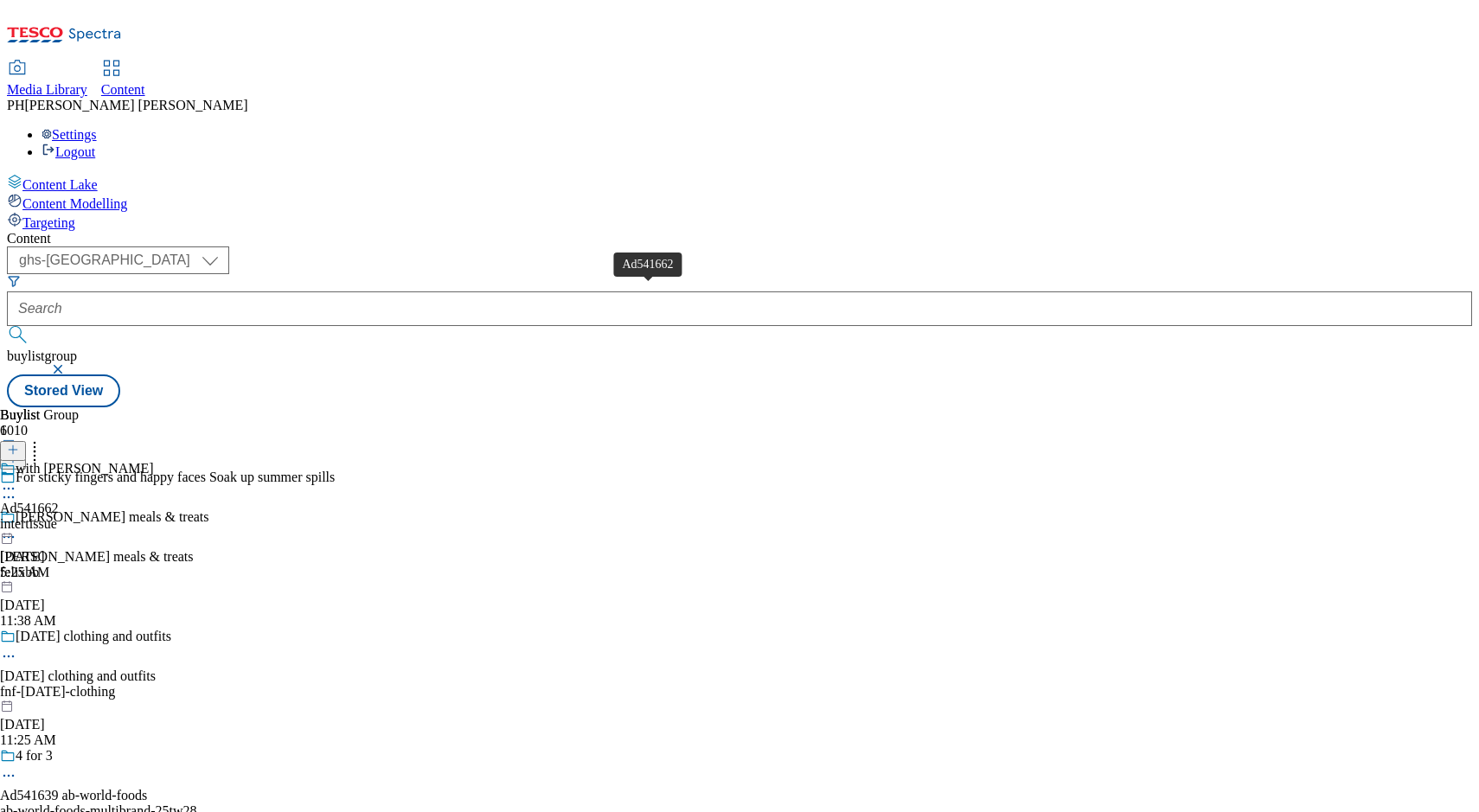
click at [59, 501] on div "Ad541662" at bounding box center [29, 509] width 59 height 16
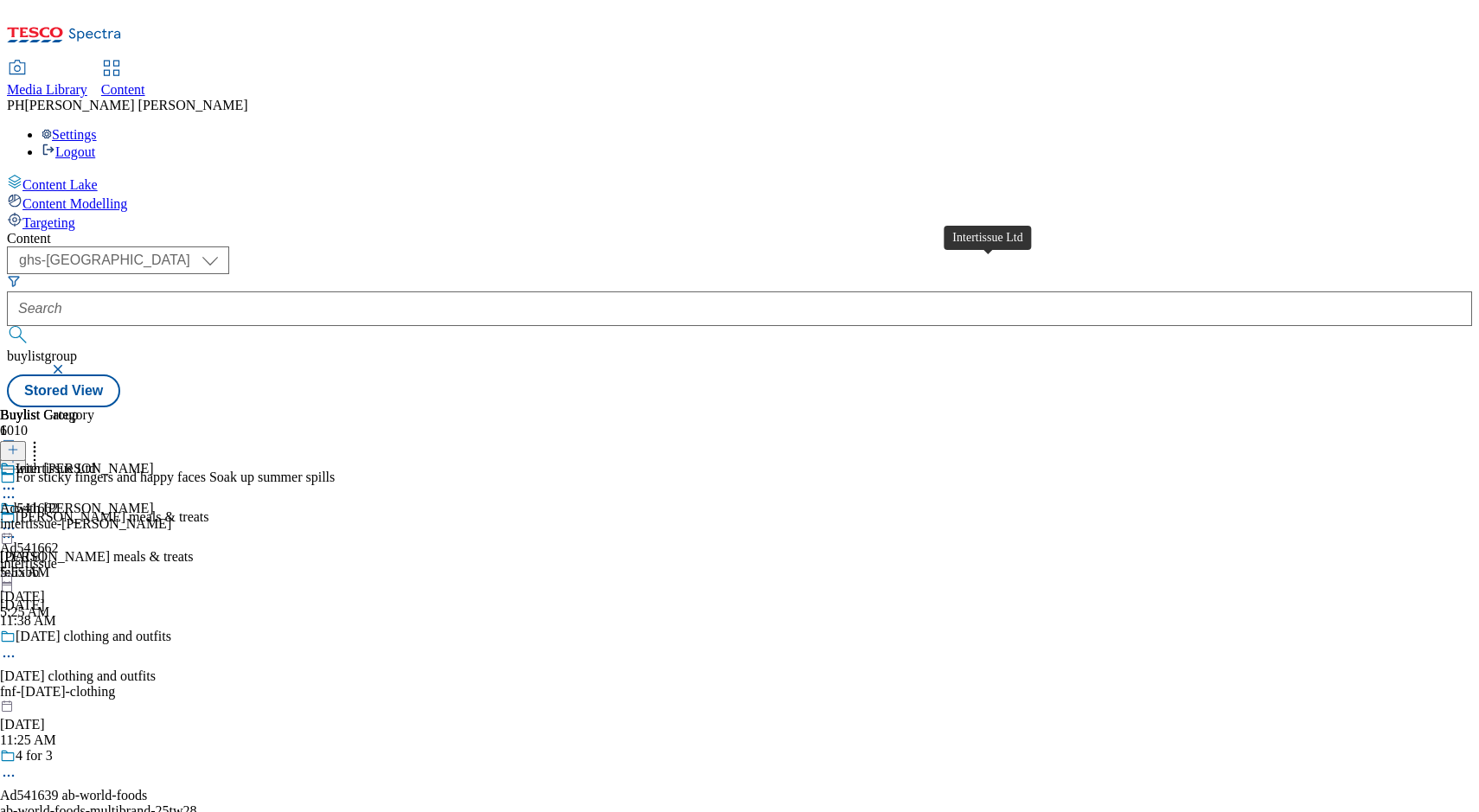
click at [96, 461] on span "Intertissue Ltd" at bounding box center [55, 471] width 80 height 19
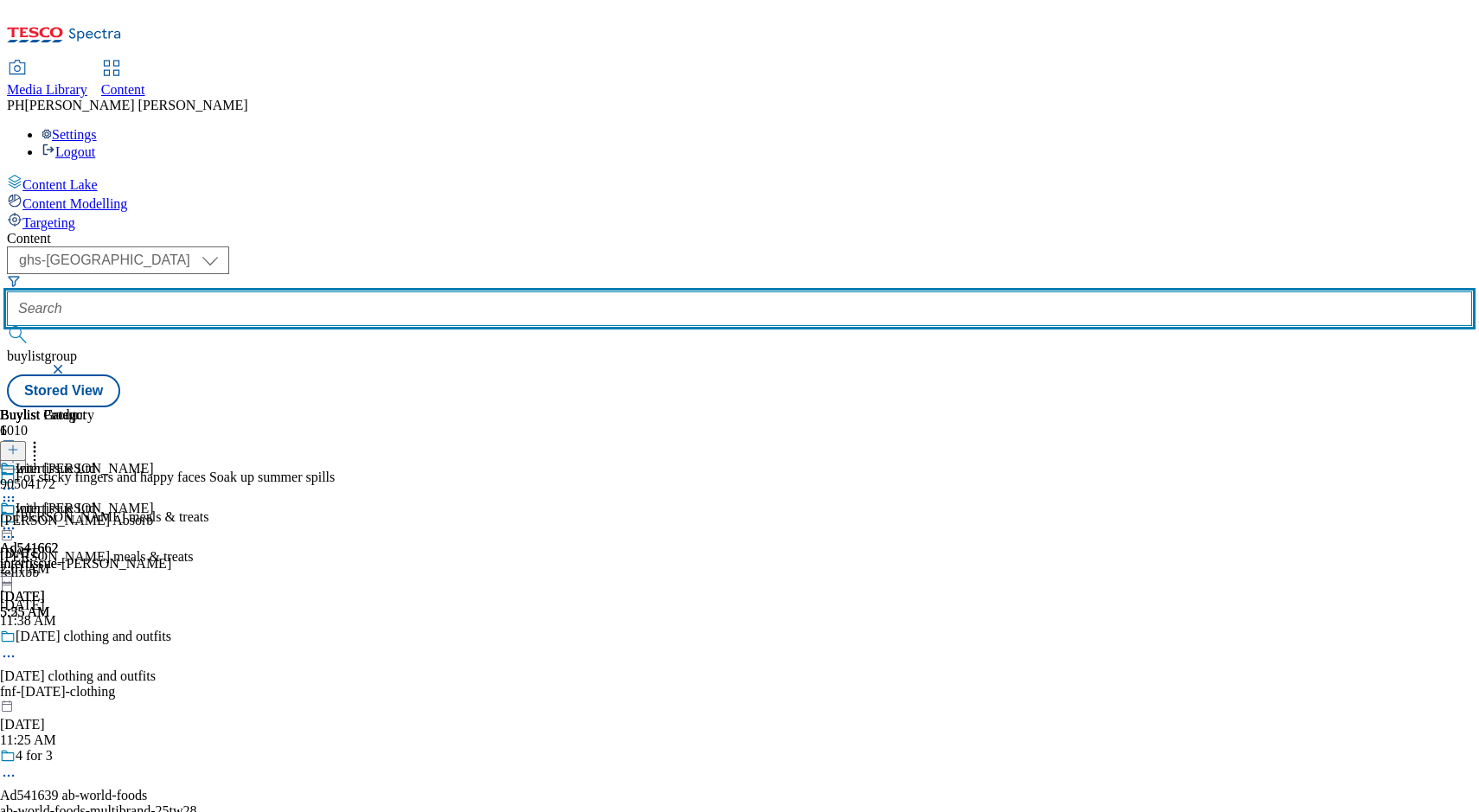
click at [434, 292] on input "text" at bounding box center [740, 309] width 1465 height 35
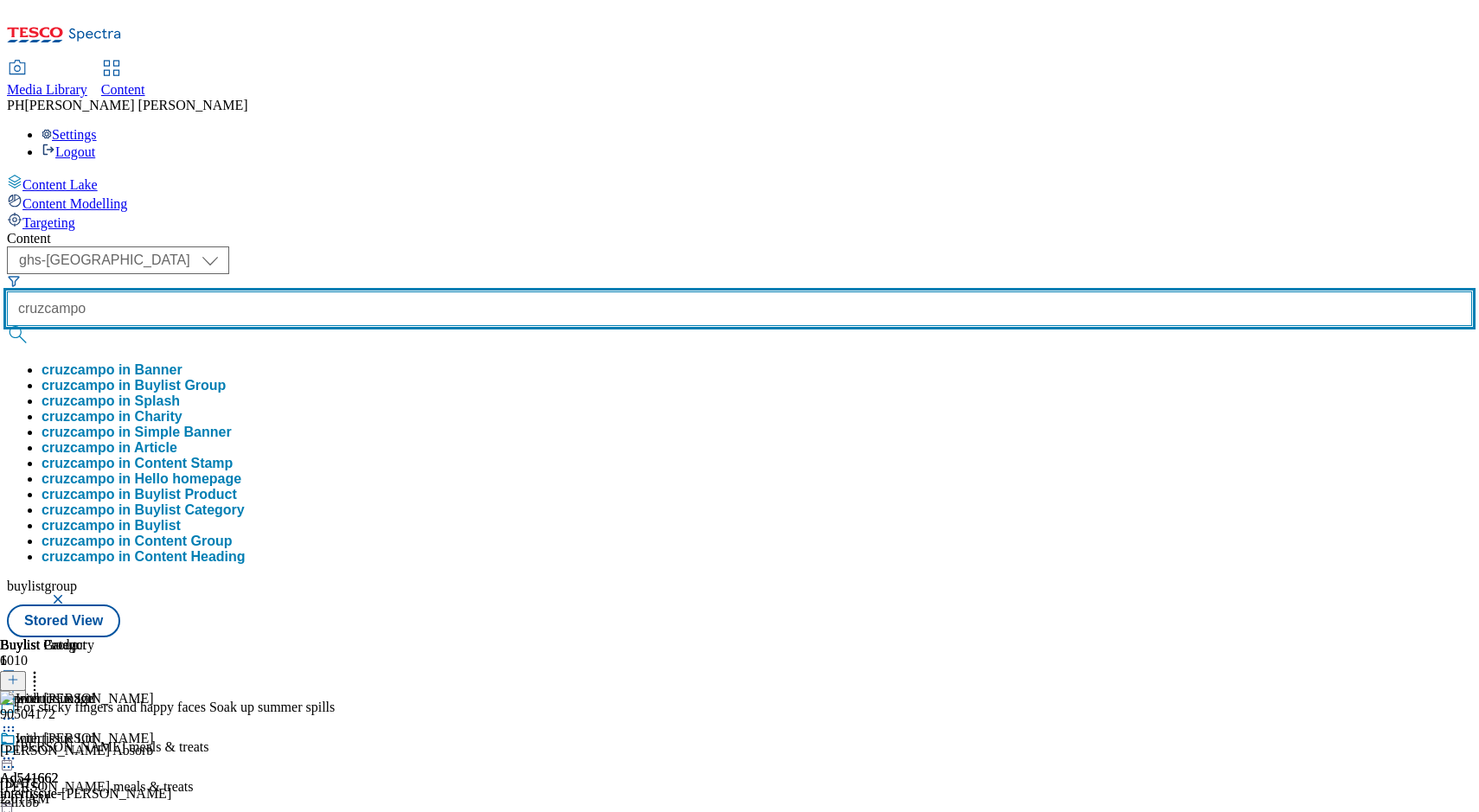
type input "cruzcampo"
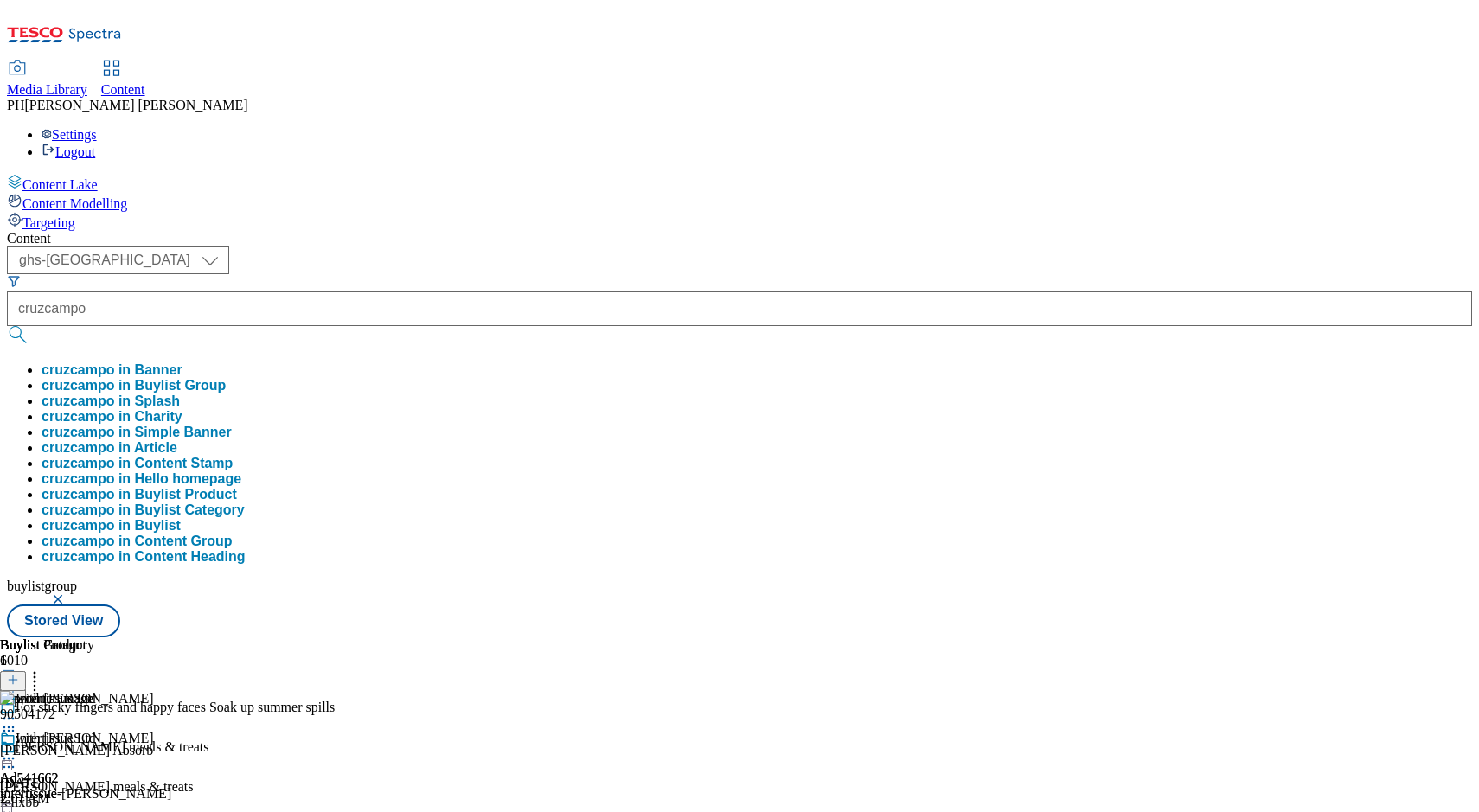
click at [226, 378] on button "cruzcampo in Buylist Group" at bounding box center [134, 386] width 184 height 16
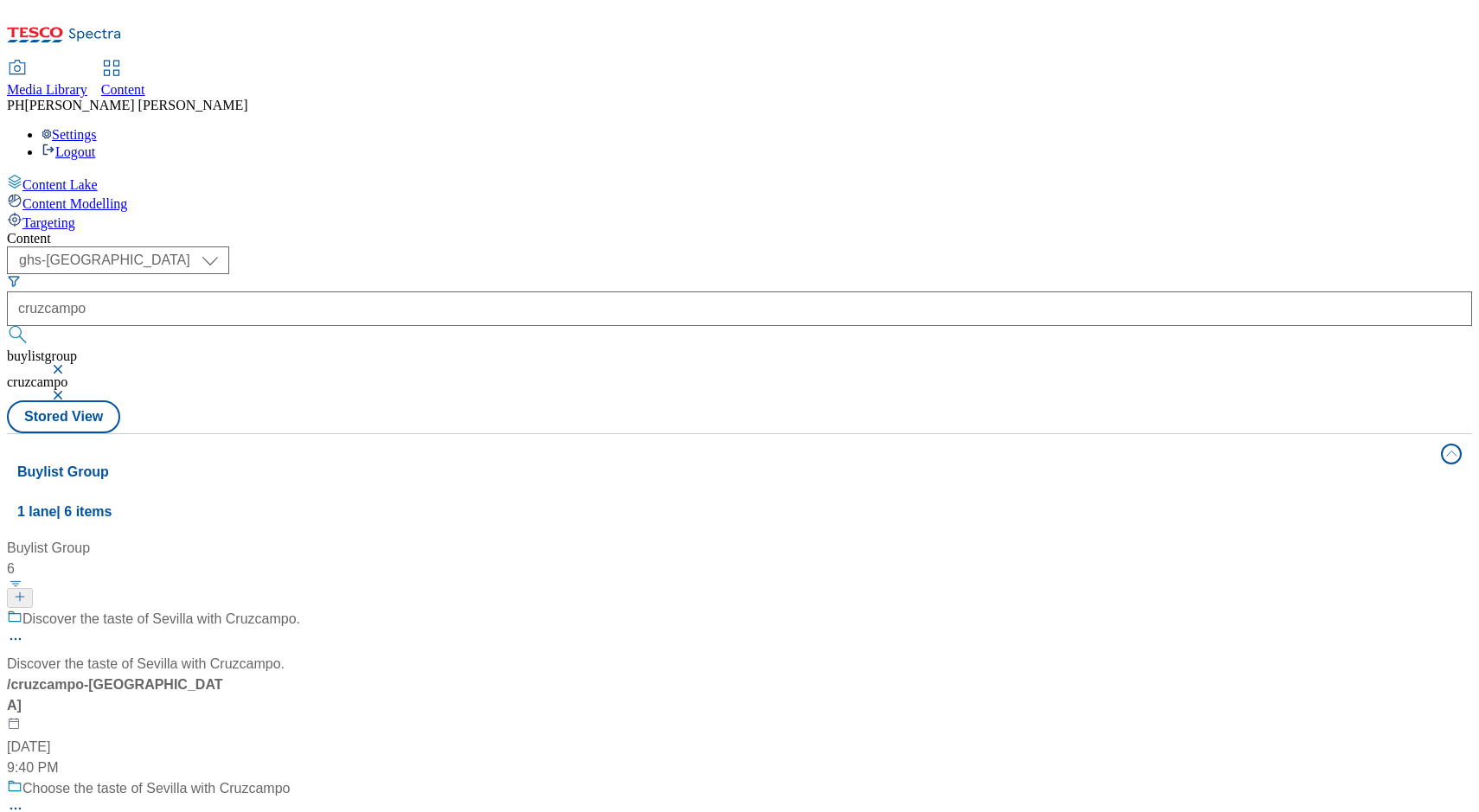
scroll to position [310, 0]
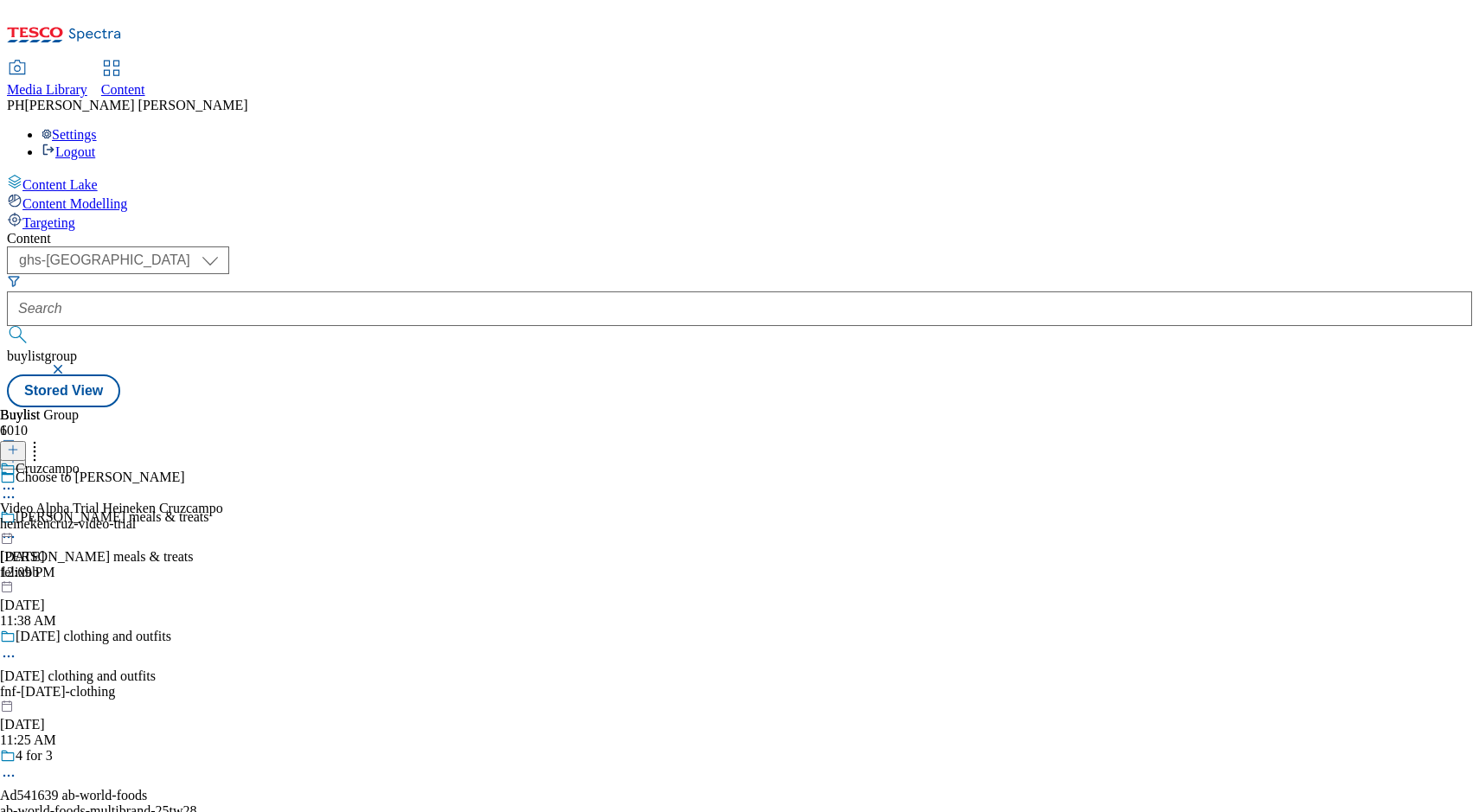
click at [223, 516] on div "heinekencruz-video-trial" at bounding box center [111, 524] width 223 height 16
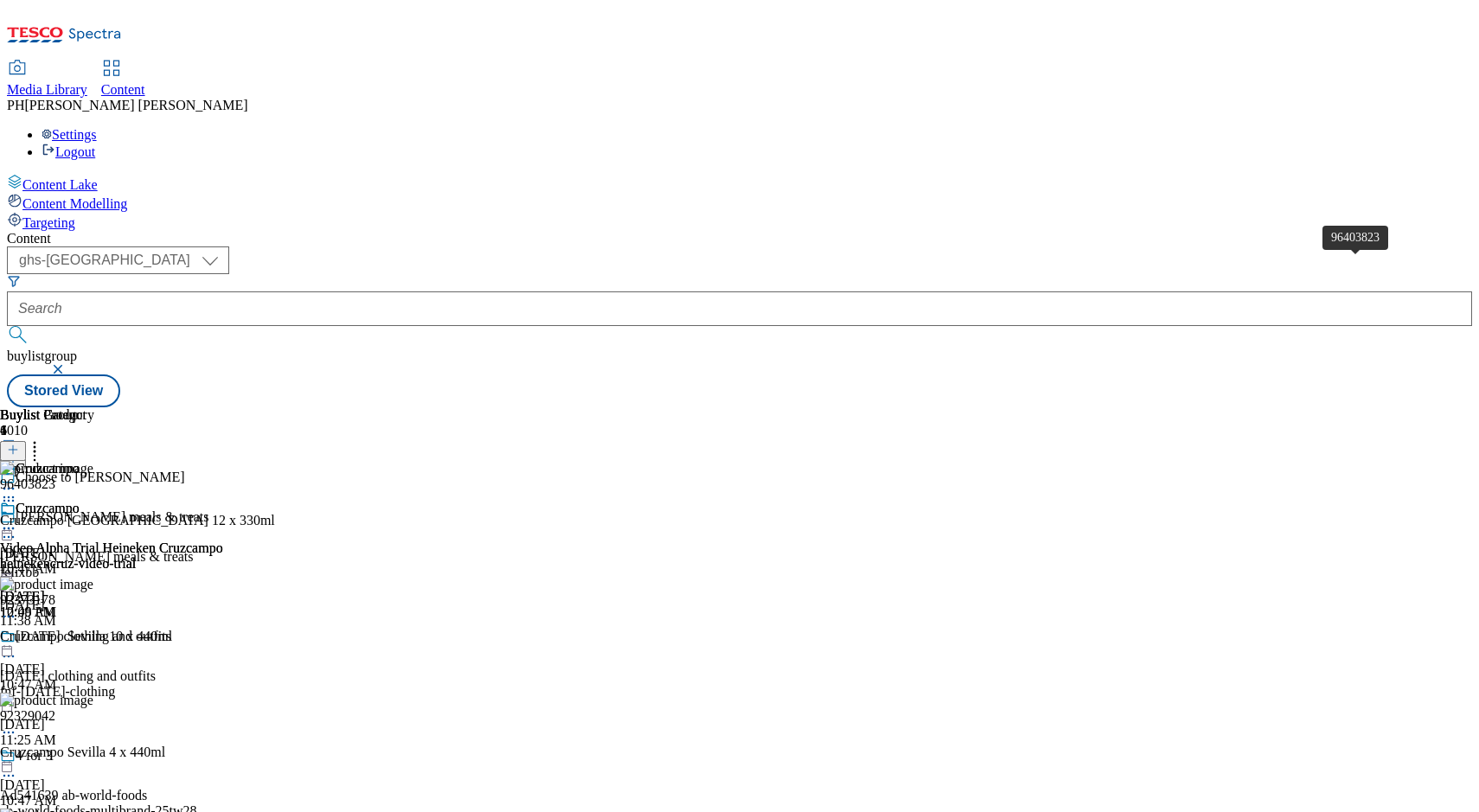
click at [55, 477] on div "96403823" at bounding box center [27, 484] width 55 height 16
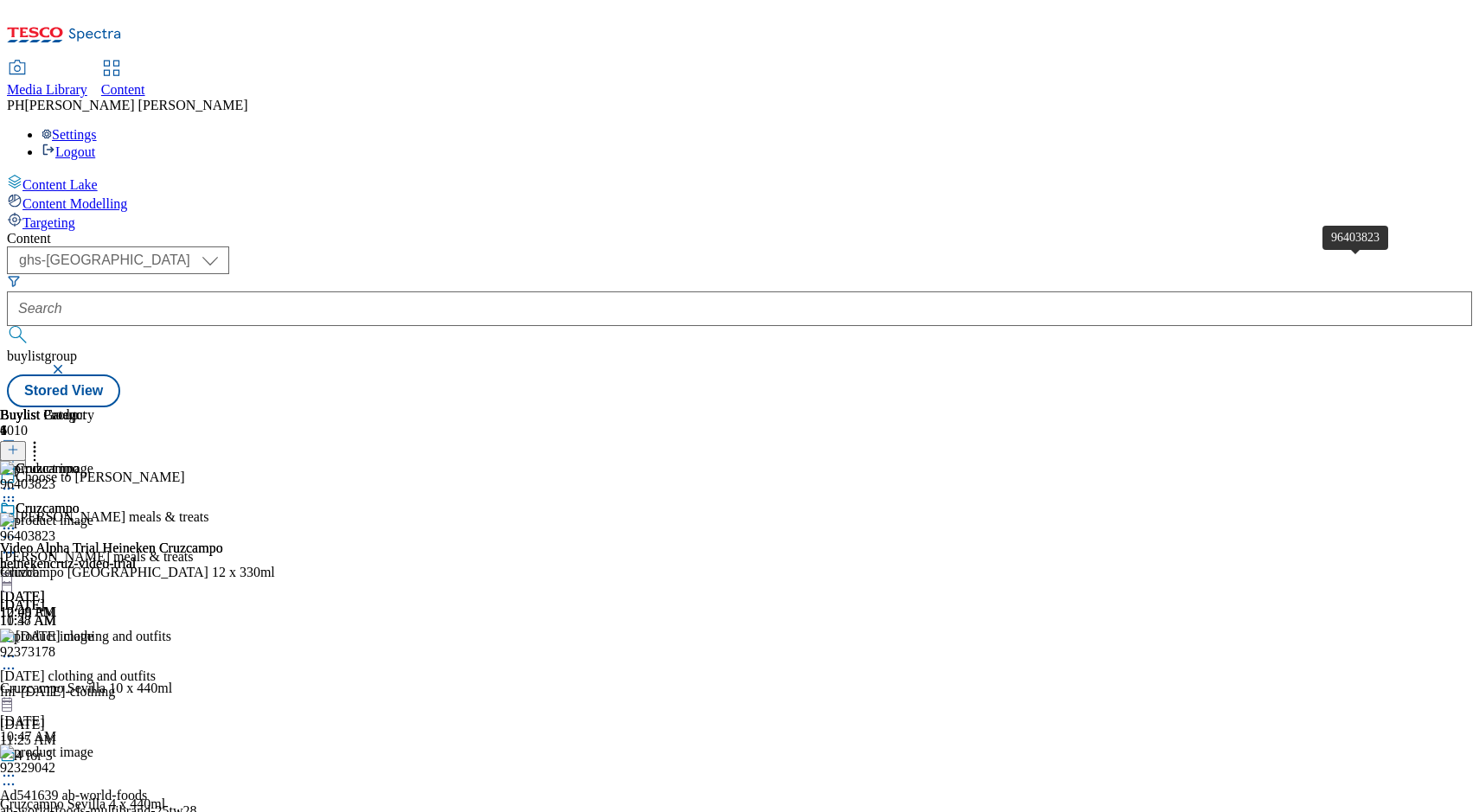
click at [55, 528] on div "96403823" at bounding box center [27, 536] width 55 height 16
drag, startPoint x: 1315, startPoint y: 268, endPoint x: 1343, endPoint y: 247, distance: 35.0
click at [275, 513] on div "96403823 Cruzcampo Sevilla 12 x 330ml Apr 4, 2025 10:47 AM" at bounding box center [138, 571] width 275 height 116
click at [55, 528] on div "96403823" at bounding box center [27, 536] width 55 height 16
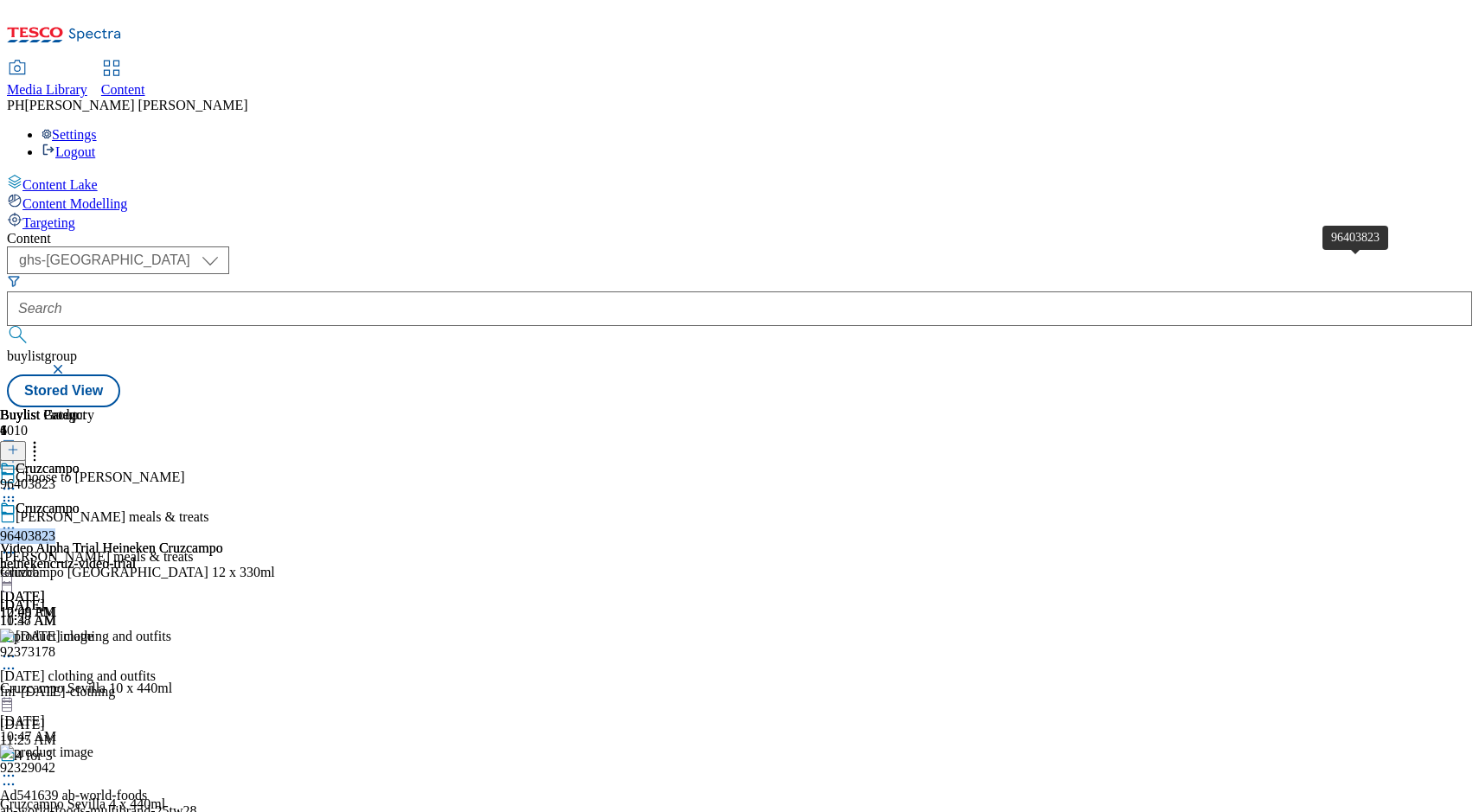
drag, startPoint x: 1359, startPoint y: 266, endPoint x: 1292, endPoint y: 269, distance: 67.1
click at [55, 528] on div "96403823" at bounding box center [27, 536] width 55 height 16
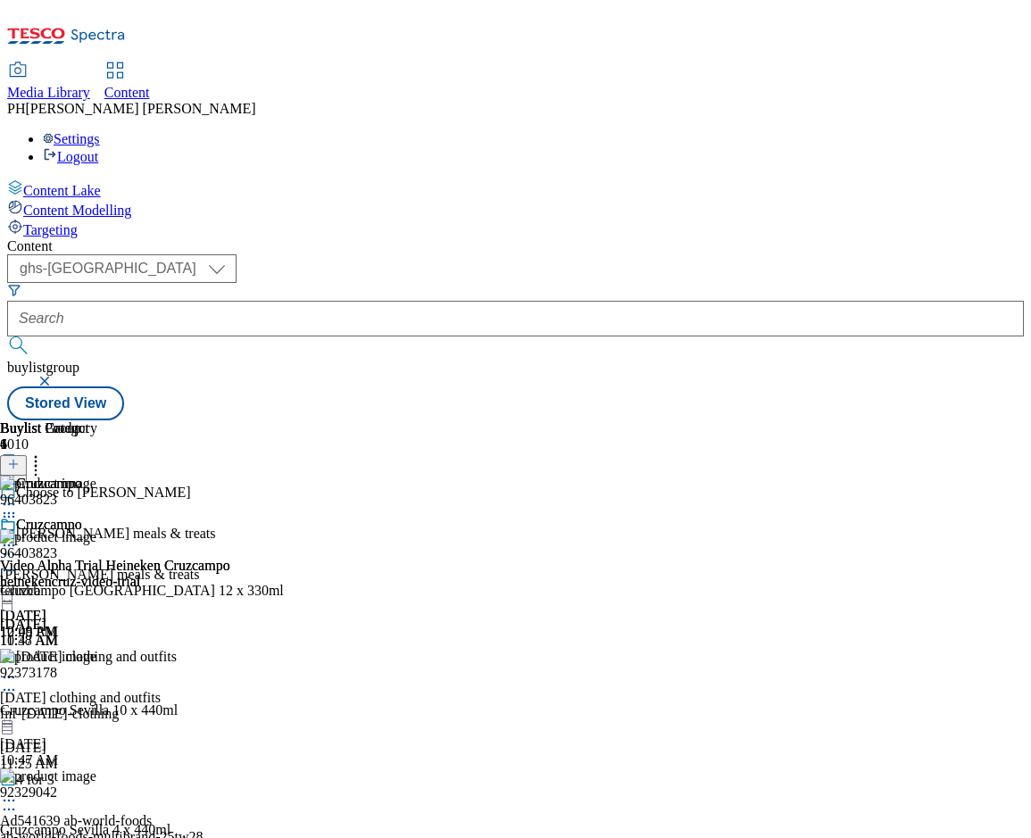
click at [15, 512] on circle at bounding box center [13, 513] width 3 height 3
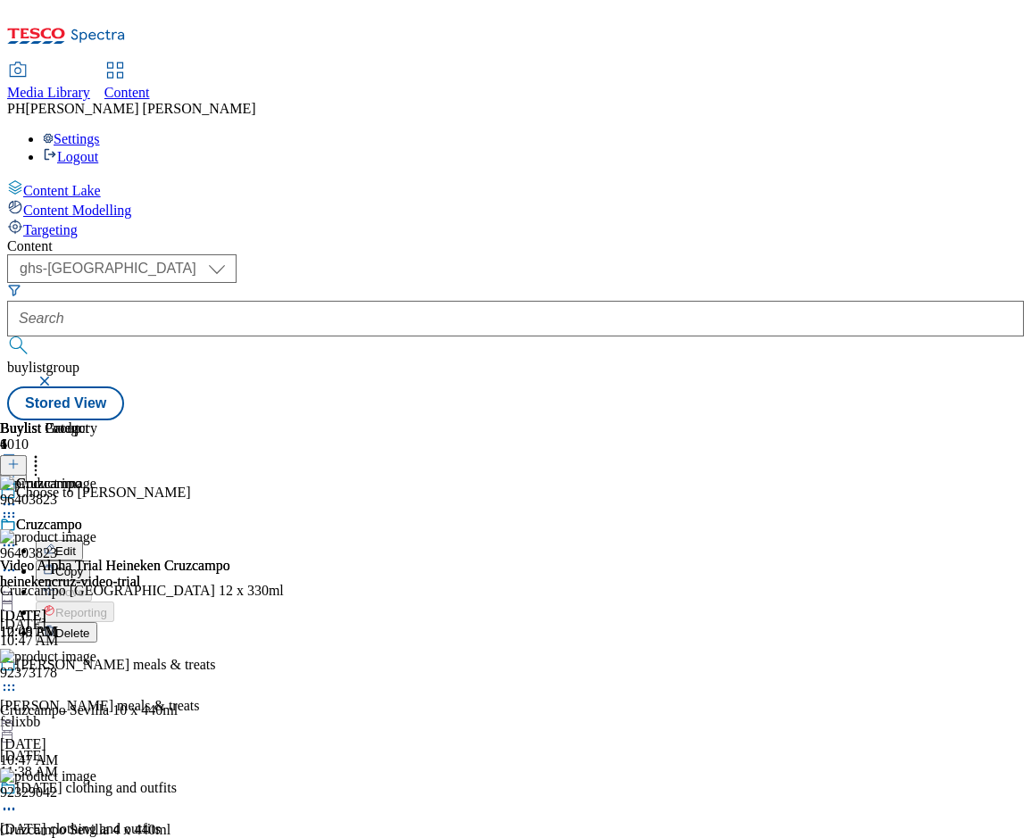
click at [83, 540] on button "Edit" at bounding box center [59, 550] width 47 height 21
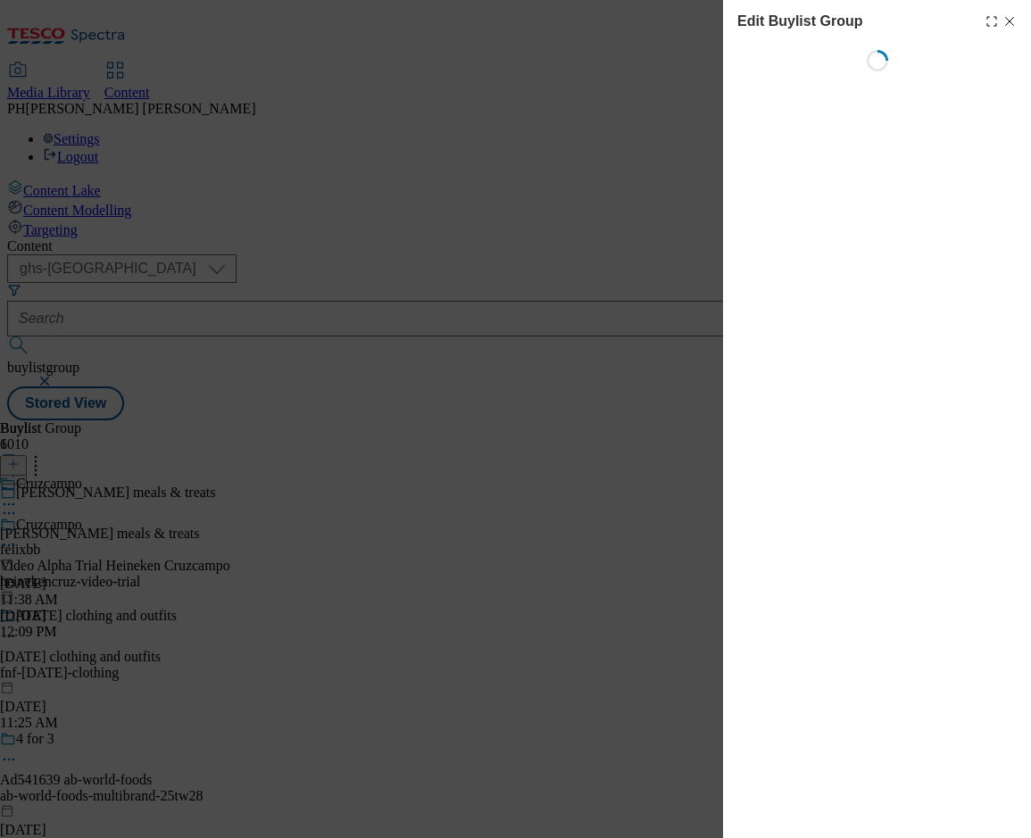
select select "default"
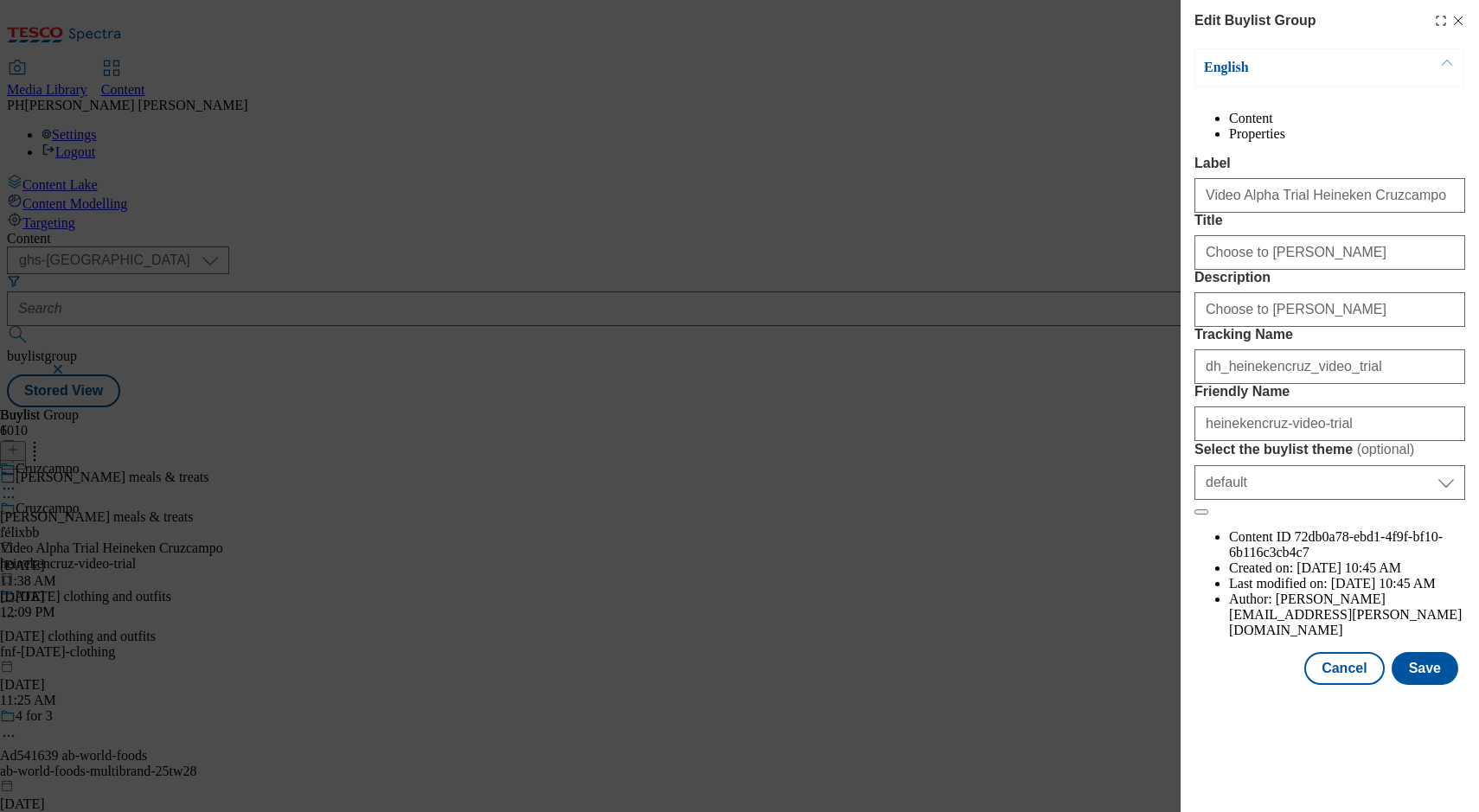
click at [1396, 138] on li "Properties" at bounding box center [1347, 134] width 236 height 16
click at [1459, 18] on icon "Modal" at bounding box center [1459, 20] width 14 height 14
select select "default"
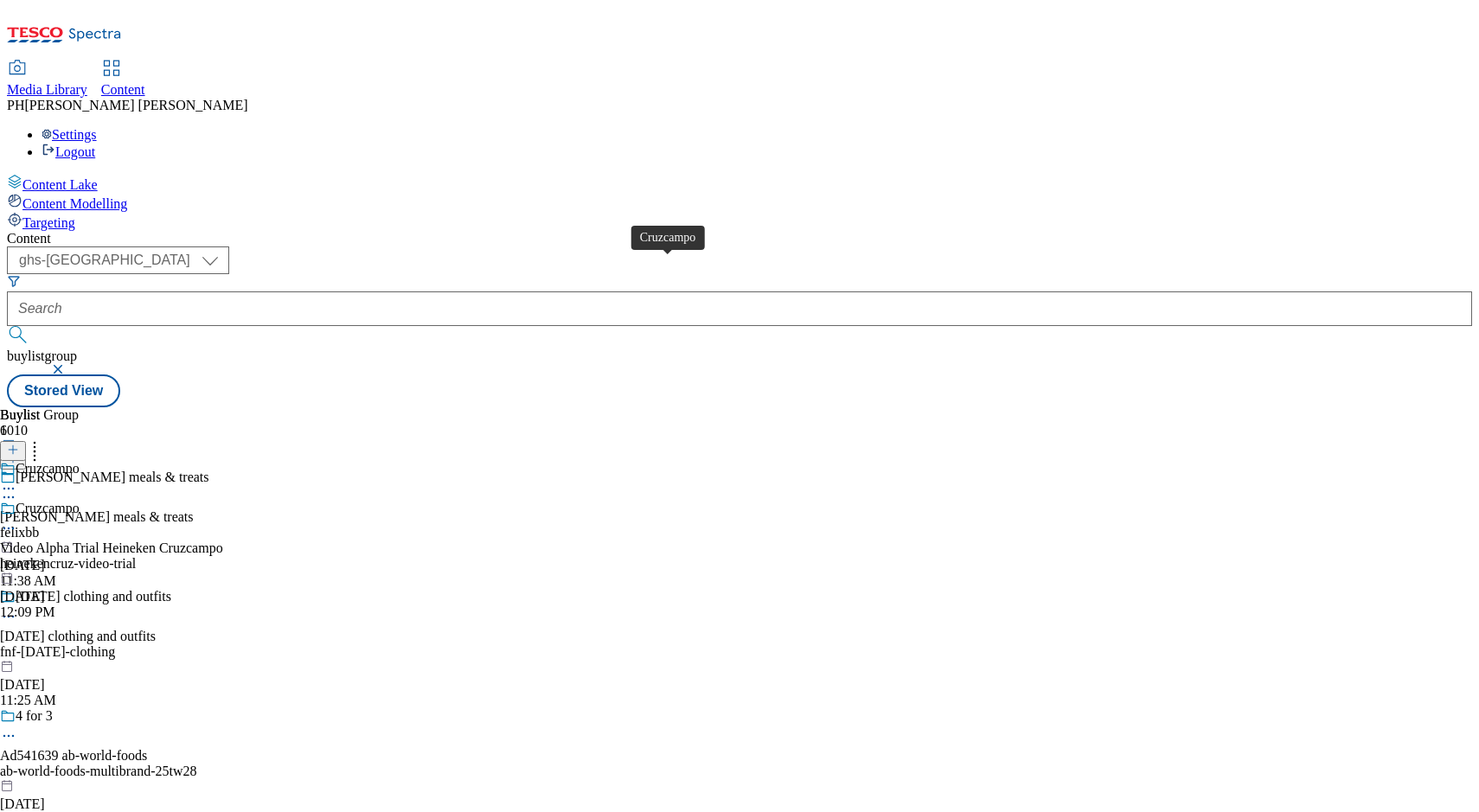
click at [79, 501] on span "Cruzcampo" at bounding box center [47, 511] width 64 height 19
click at [103, 197] on span "Content Modelling" at bounding box center [75, 203] width 105 height 15
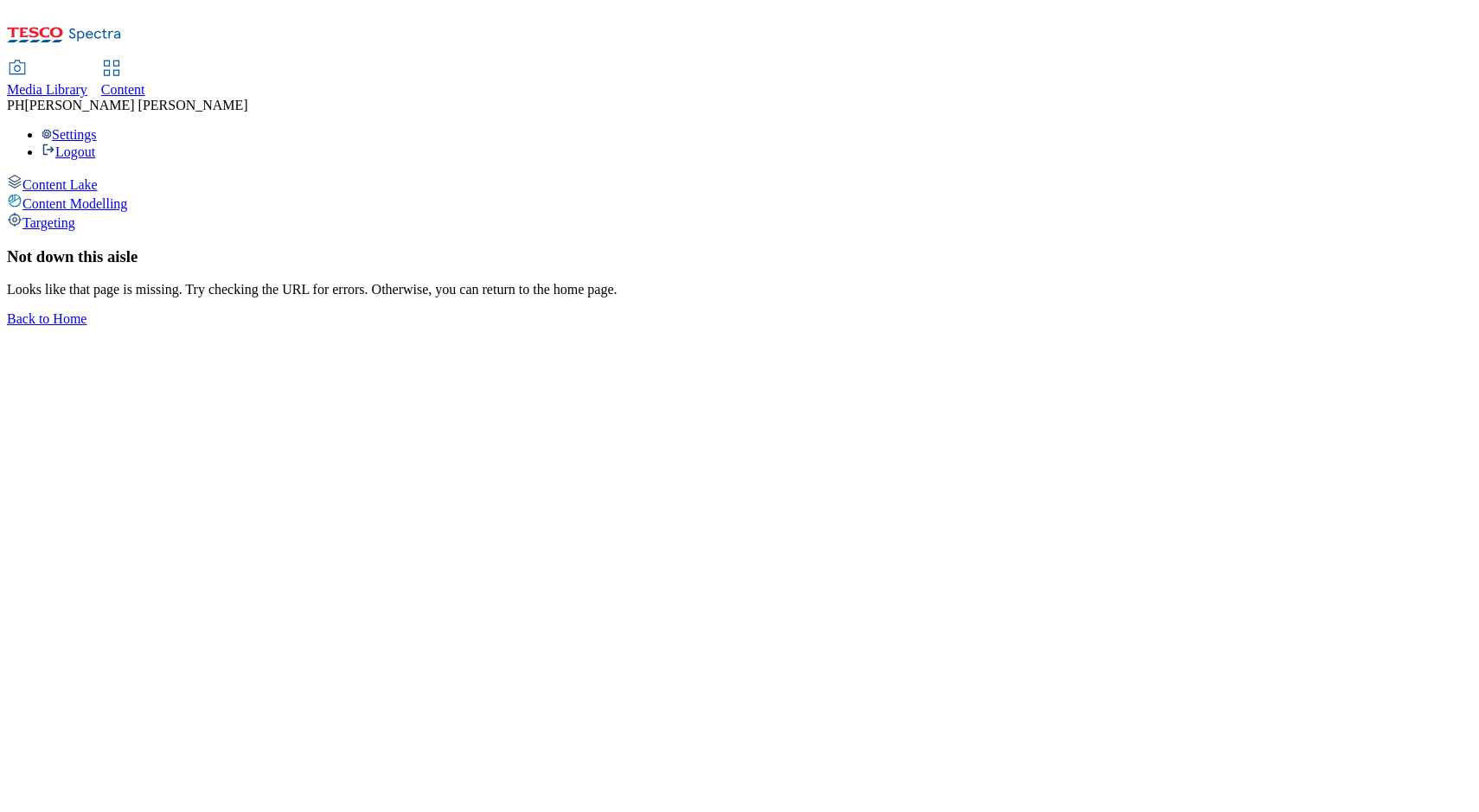
click at [76, 215] on span "Targeting" at bounding box center [48, 222] width 52 height 15
click at [98, 177] on span "Content Lake" at bounding box center [60, 184] width 76 height 15
select select "ghs-uk"
